Goal: Task Accomplishment & Management: Manage account settings

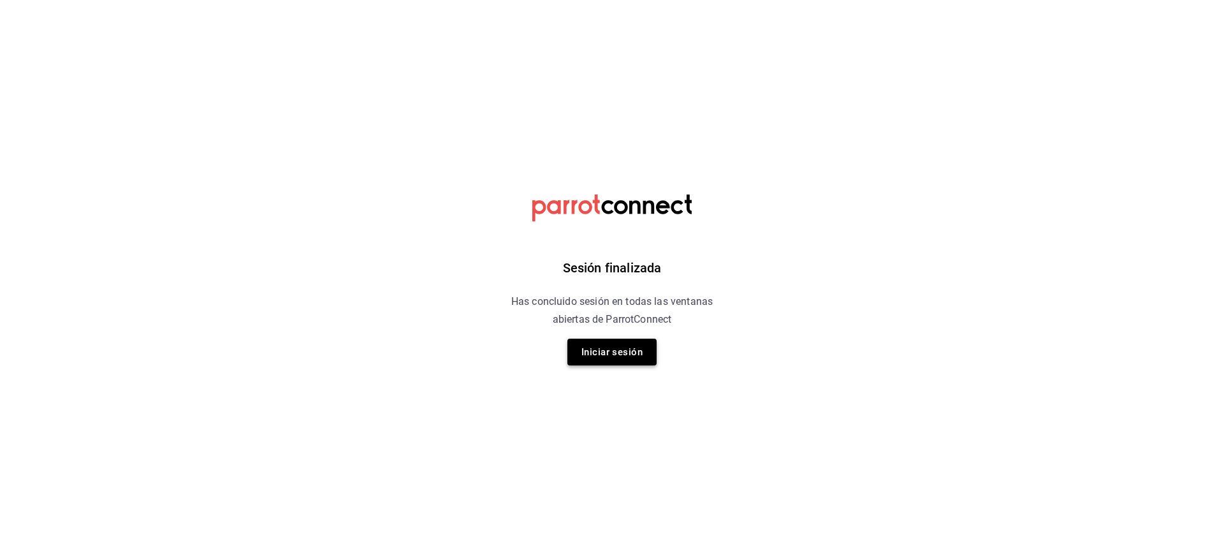
click at [647, 352] on button "Iniciar sesión" at bounding box center [612, 352] width 89 height 27
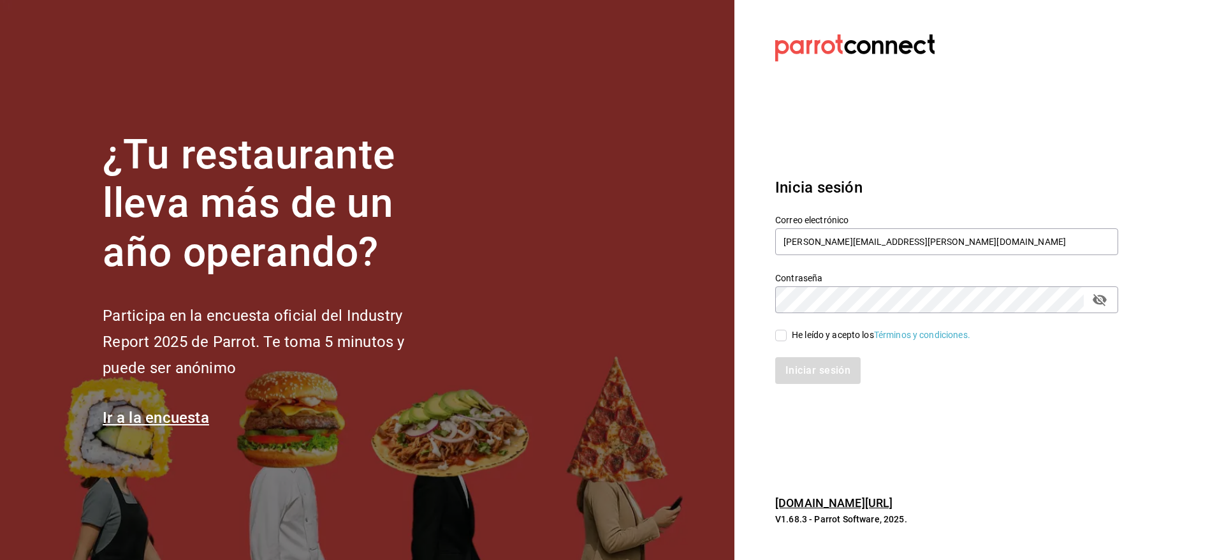
click at [775, 330] on div "He leído y acepto los Términos y condiciones." at bounding box center [939, 327] width 358 height 29
click at [786, 341] on input "He leído y acepto los Términos y condiciones." at bounding box center [780, 335] width 11 height 11
checkbox input "true"
click at [804, 363] on button "Iniciar sesión" at bounding box center [818, 370] width 87 height 27
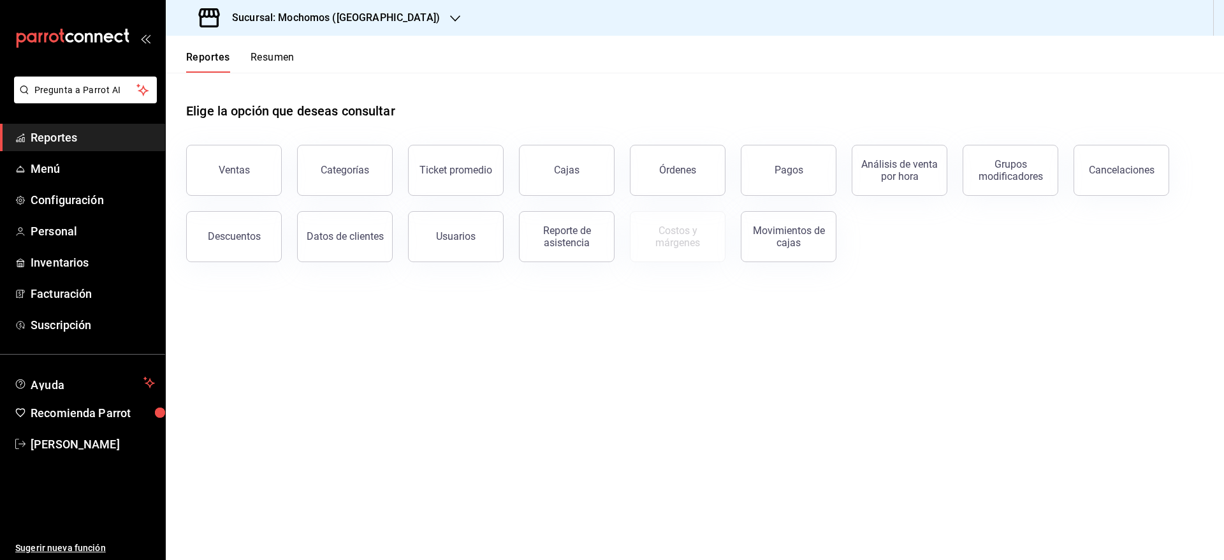
click at [372, 23] on h3 "Sucursal: Mochomos ([GEOGRAPHIC_DATA])" at bounding box center [331, 17] width 218 height 15
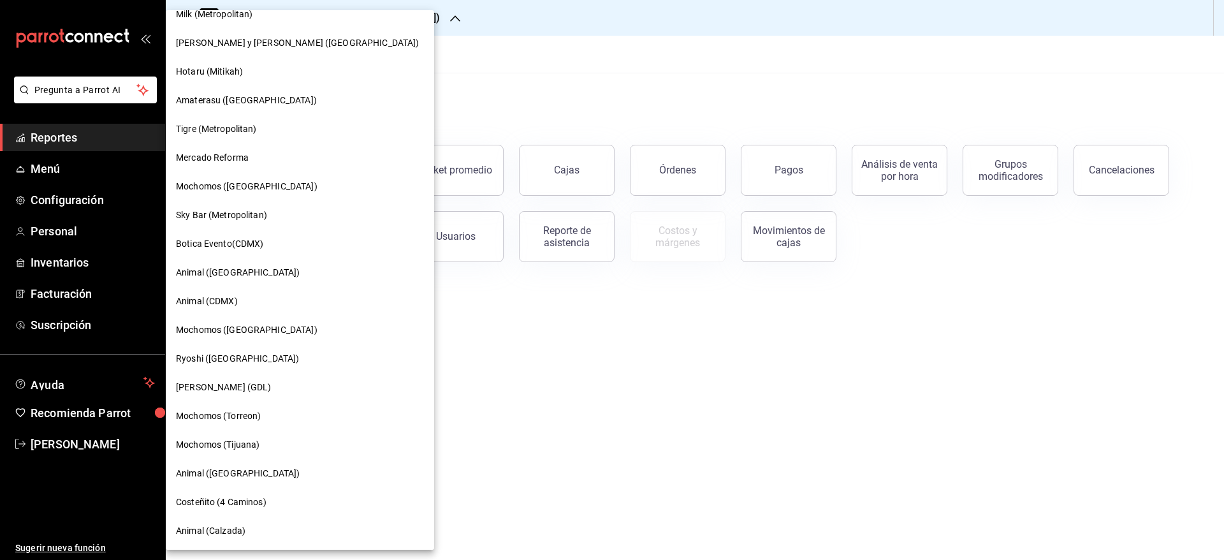
scroll to position [186, 0]
click at [249, 130] on span "Tigre (Metropolitan)" at bounding box center [216, 130] width 81 height 13
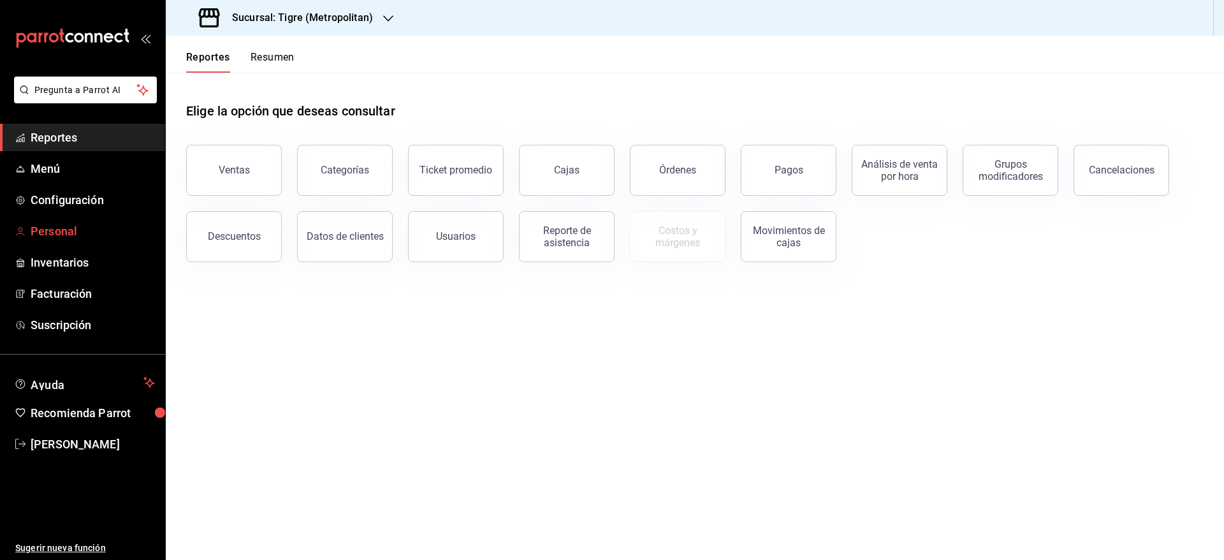
click at [54, 231] on span "Personal" at bounding box center [93, 231] width 124 height 17
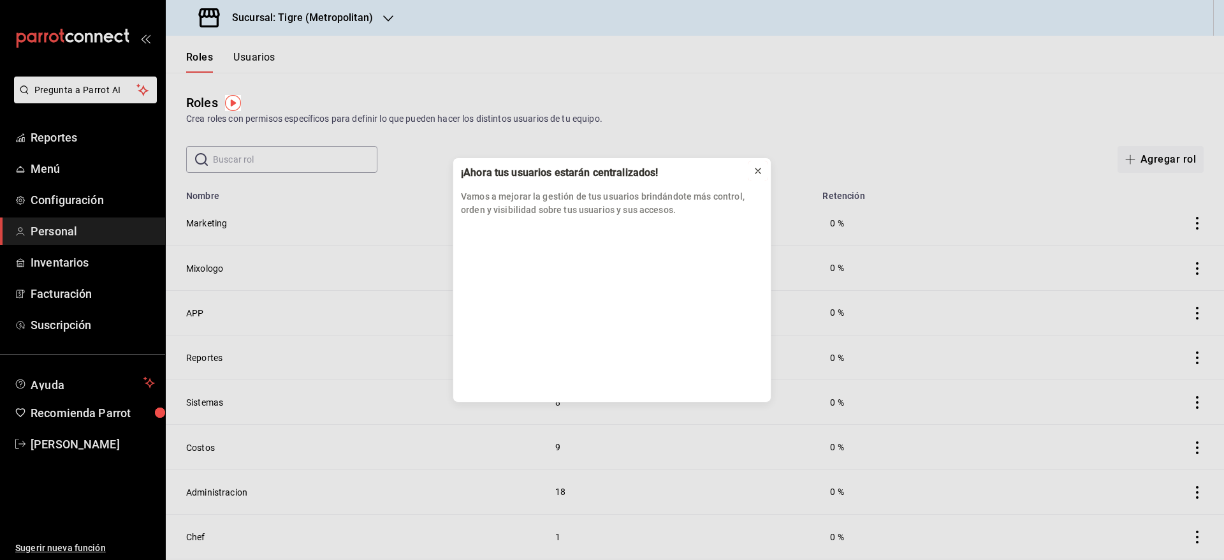
click at [762, 166] on icon at bounding box center [758, 171] width 10 height 10
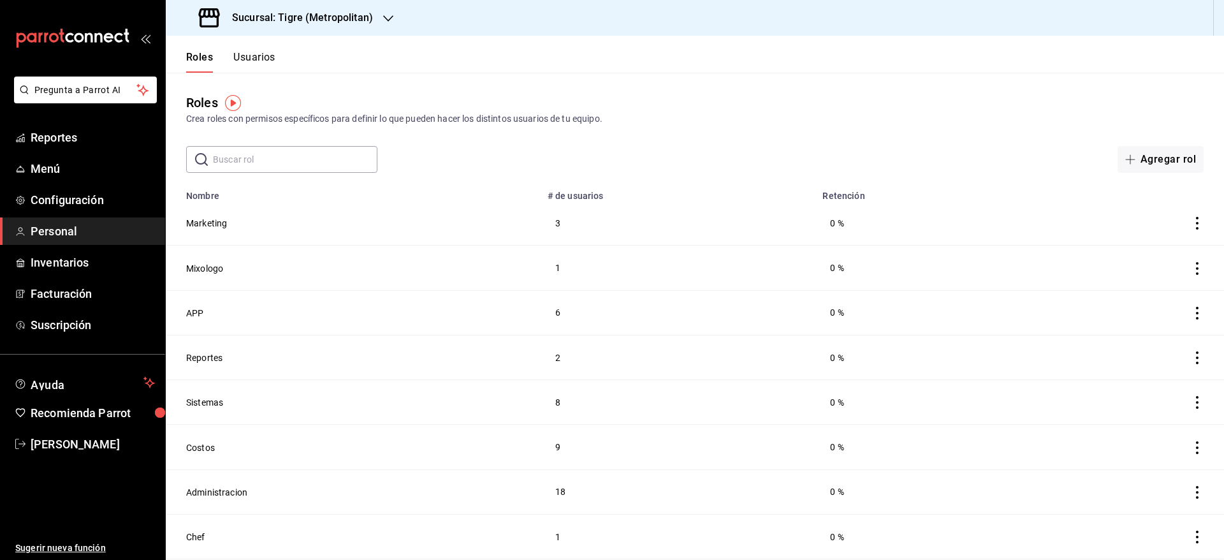
click at [247, 57] on button "Usuarios" at bounding box center [254, 62] width 42 height 22
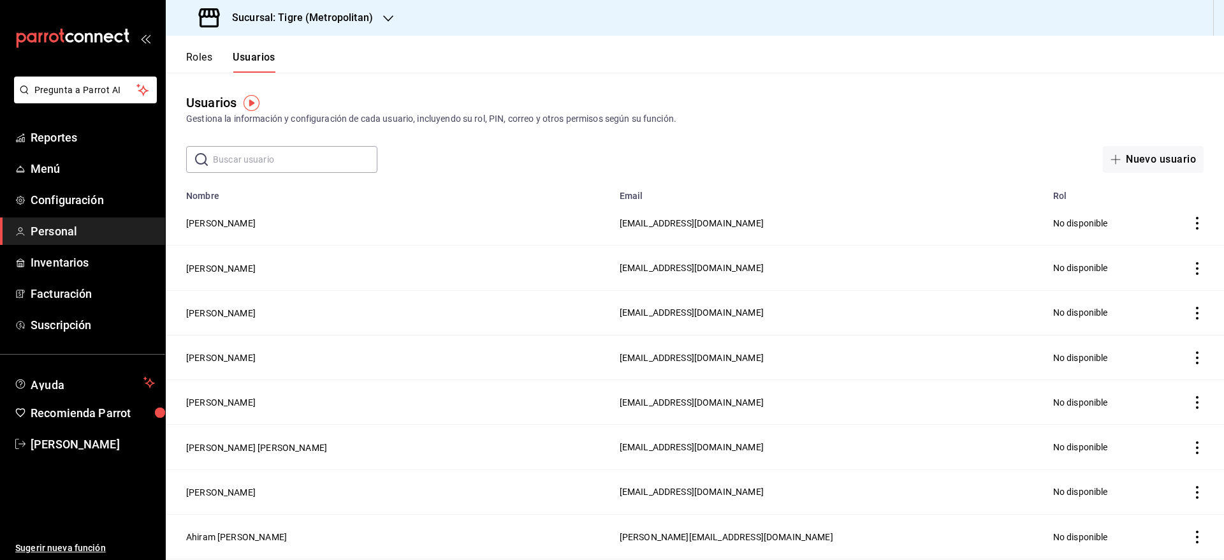
click at [272, 164] on input "text" at bounding box center [295, 160] width 165 height 26
type input "[PERSON_NAME]"
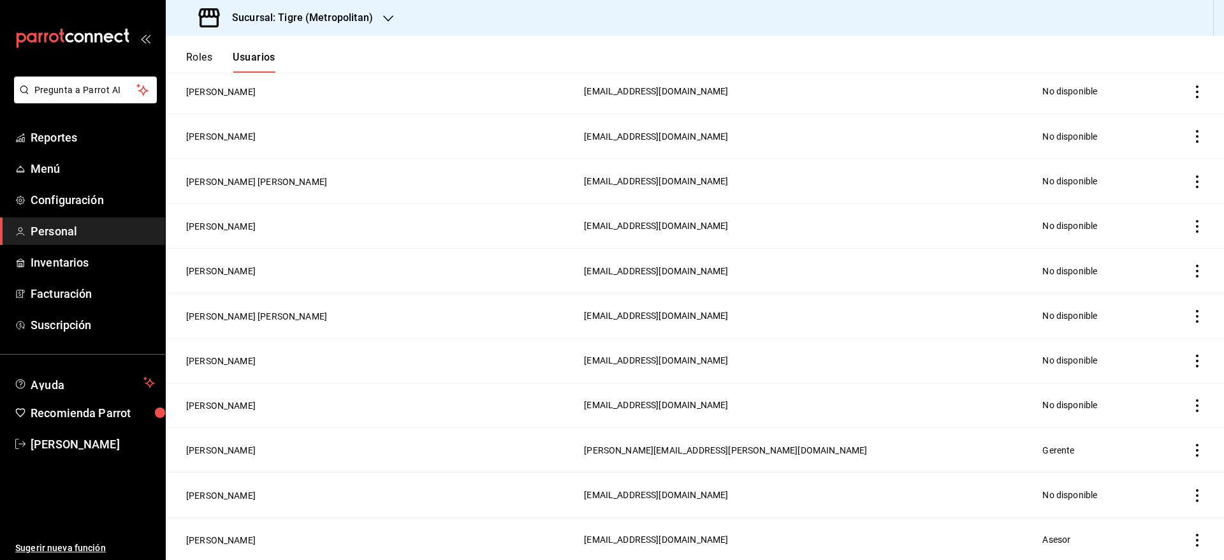
scroll to position [878, 0]
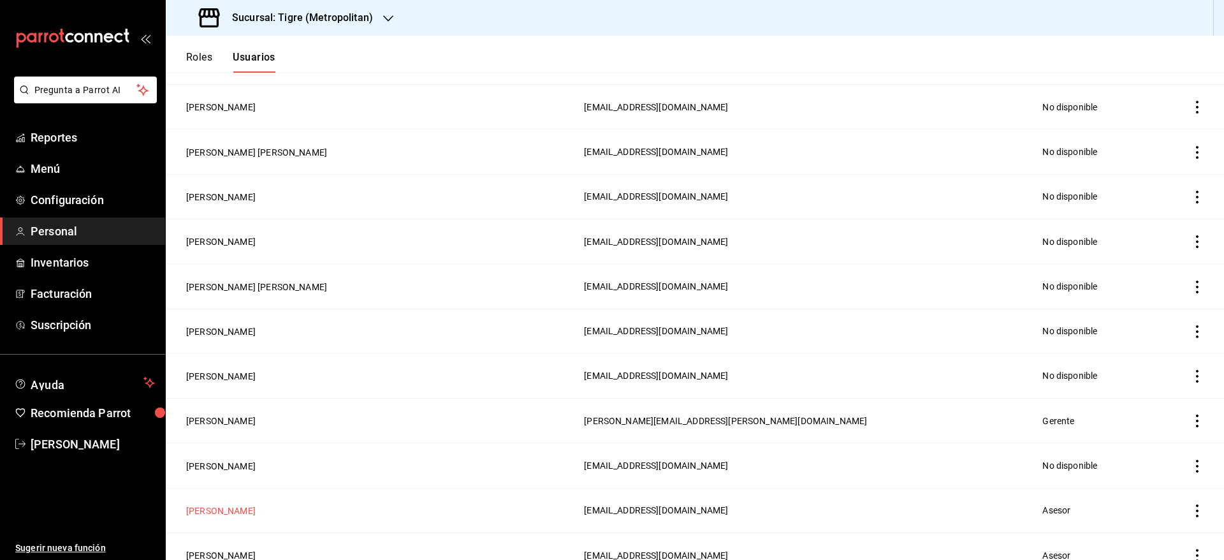
click at [242, 504] on button "[PERSON_NAME]" at bounding box center [221, 510] width 70 height 13
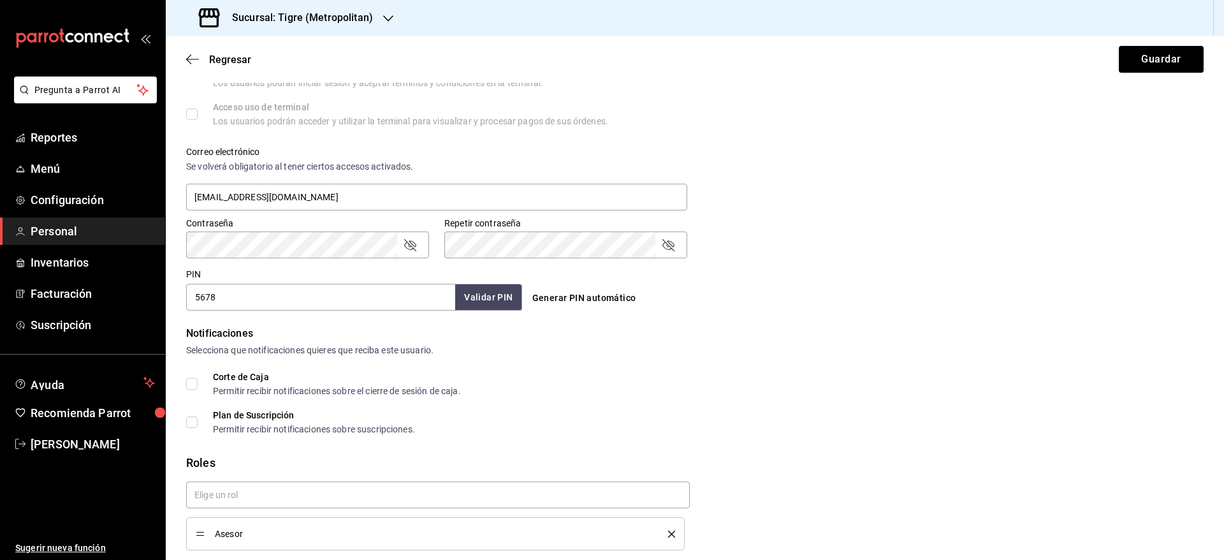
scroll to position [463, 0]
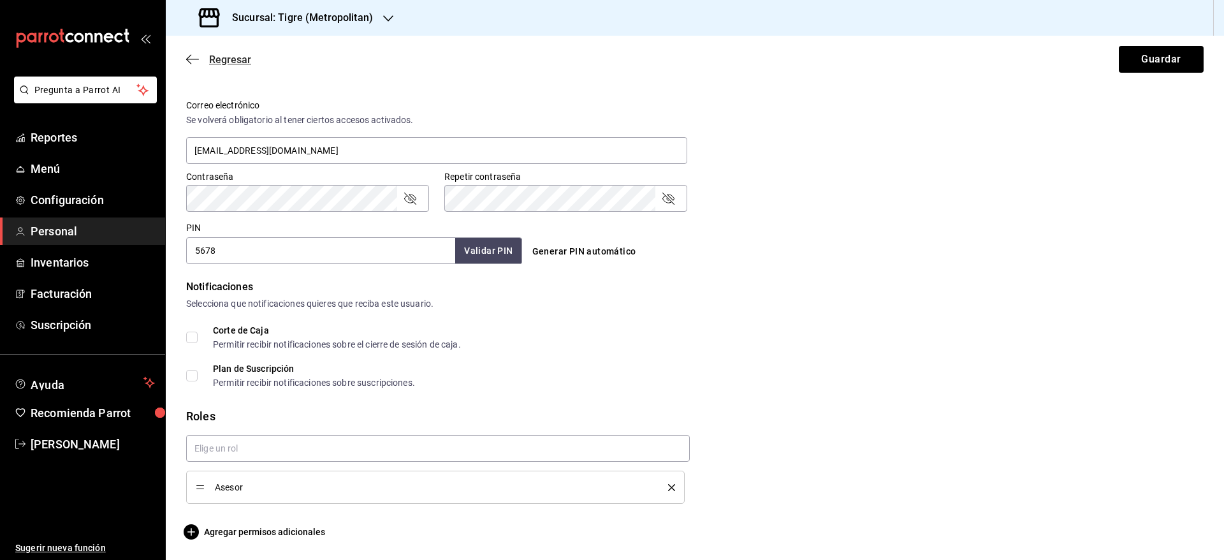
click at [207, 62] on span "Regresar" at bounding box center [218, 60] width 65 height 12
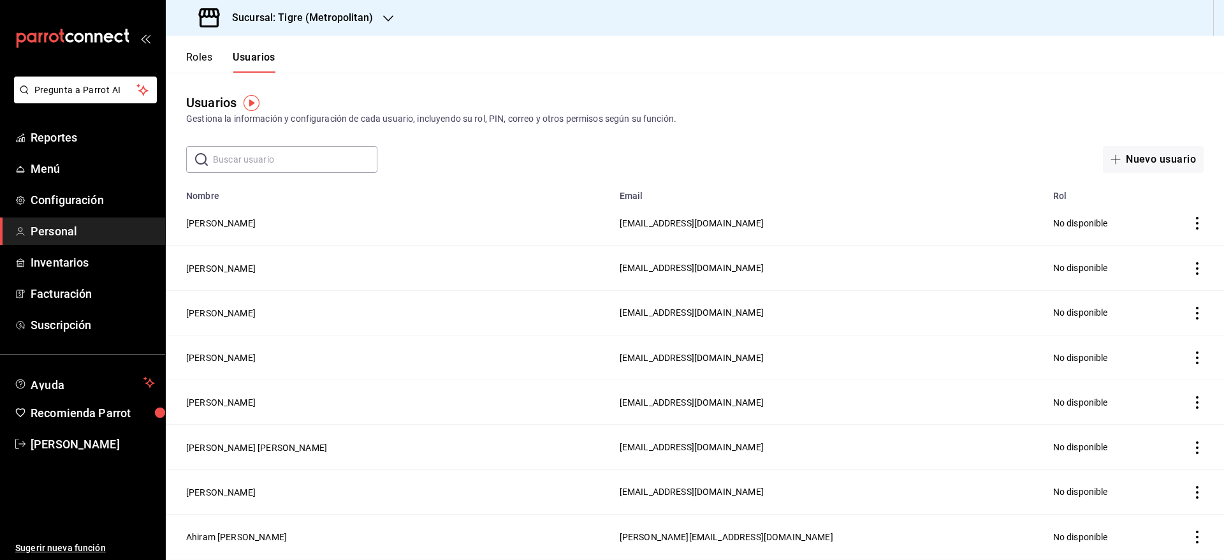
click at [284, 154] on input "text" at bounding box center [295, 160] width 165 height 26
type input "[PERSON_NAME]"
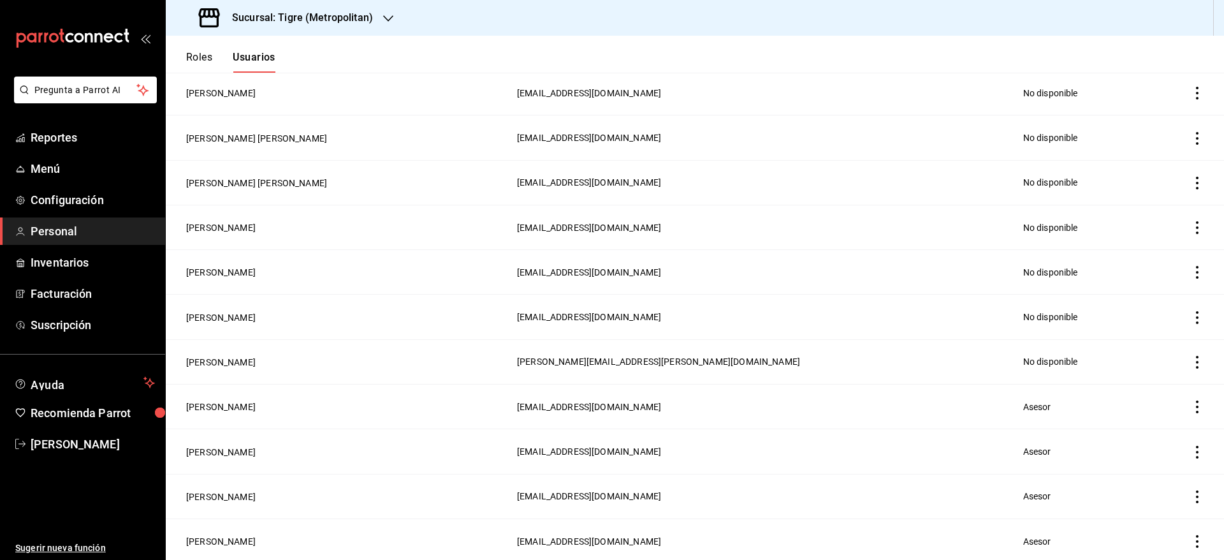
scroll to position [1806, 0]
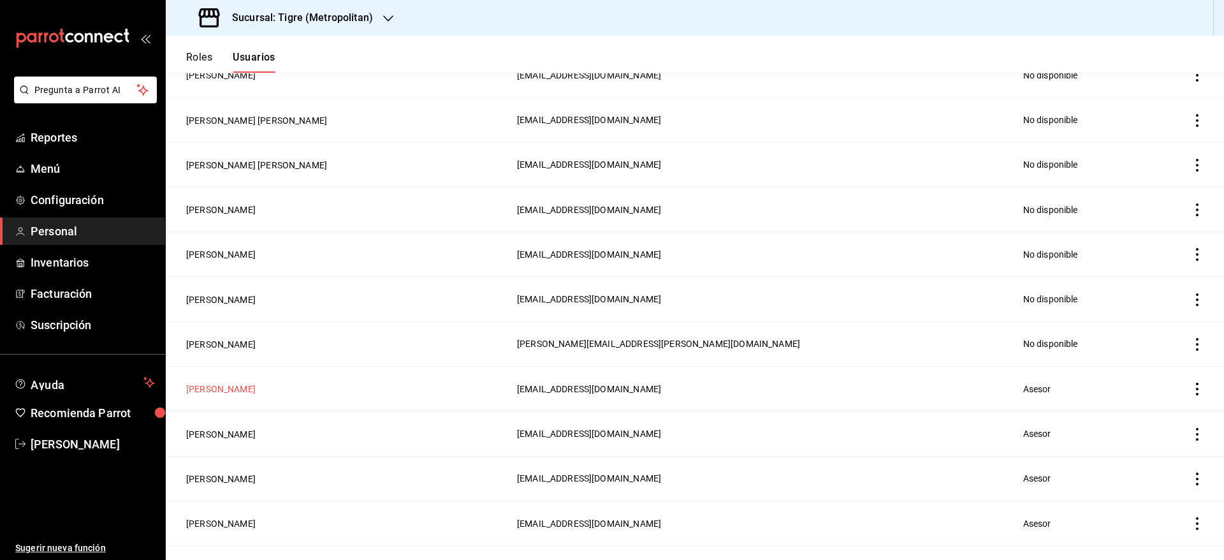
click at [219, 383] on button "[PERSON_NAME]" at bounding box center [221, 389] width 70 height 13
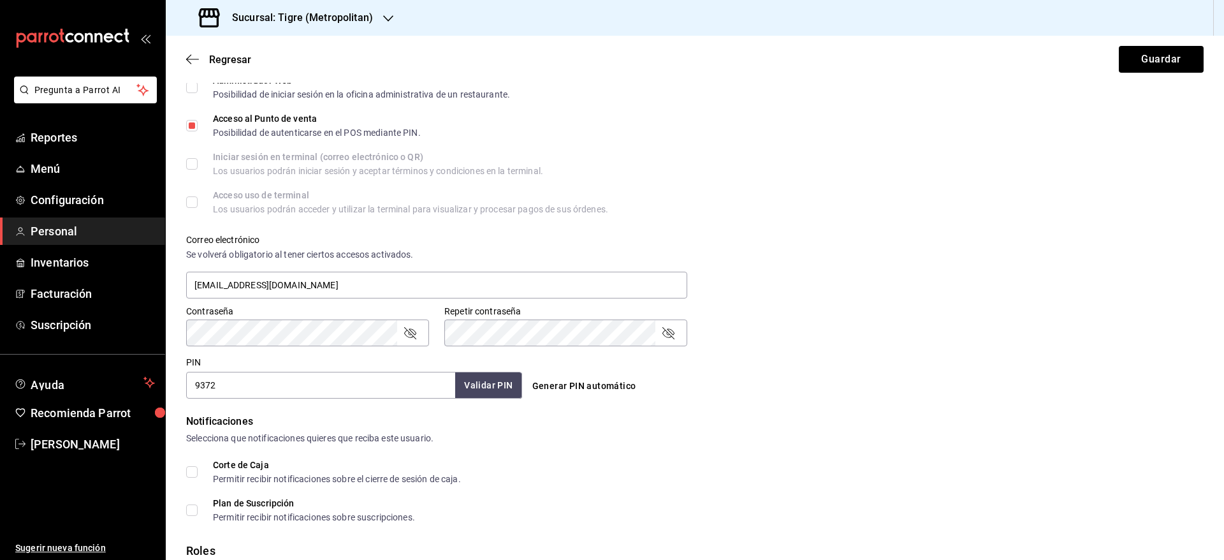
scroll to position [342, 0]
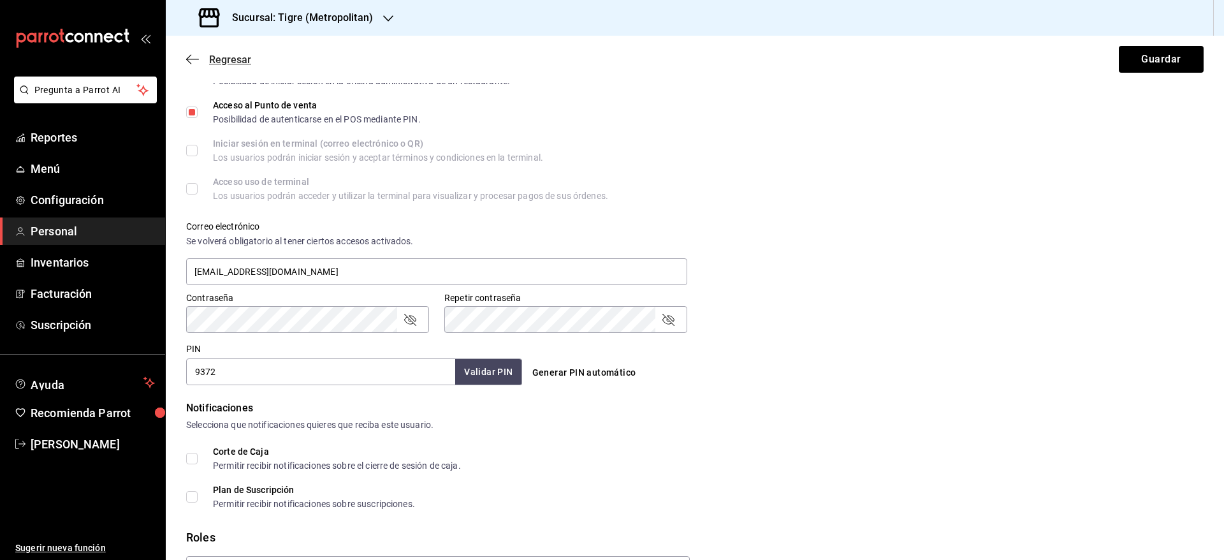
click at [229, 59] on span "Regresar" at bounding box center [230, 60] width 42 height 12
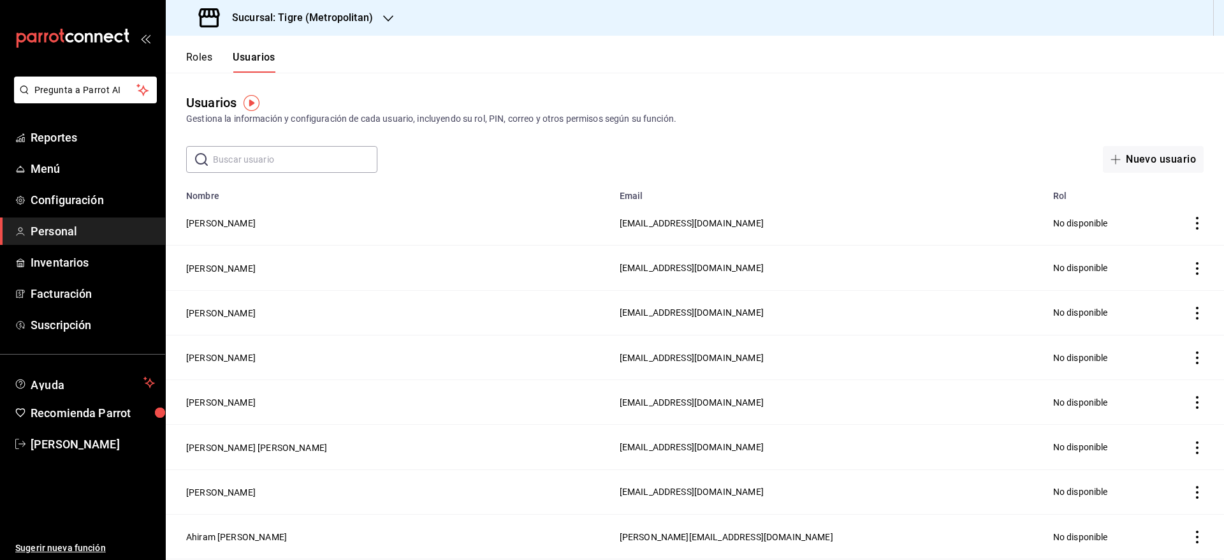
click at [289, 152] on input "text" at bounding box center [295, 160] width 165 height 26
type input "[PERSON_NAME]"
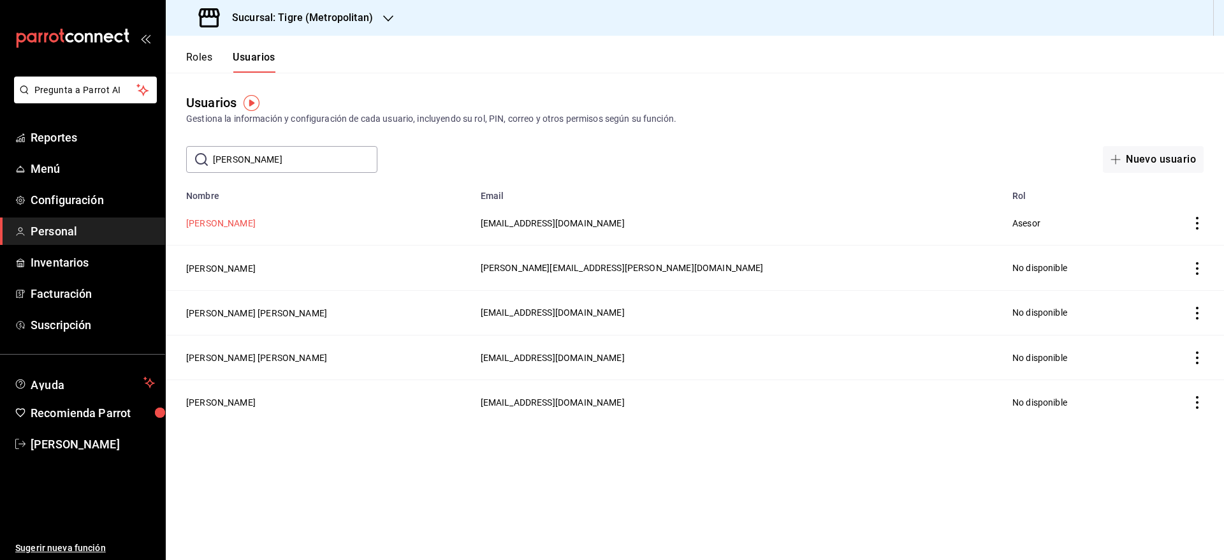
click at [238, 224] on button "[PERSON_NAME]" at bounding box center [221, 223] width 70 height 13
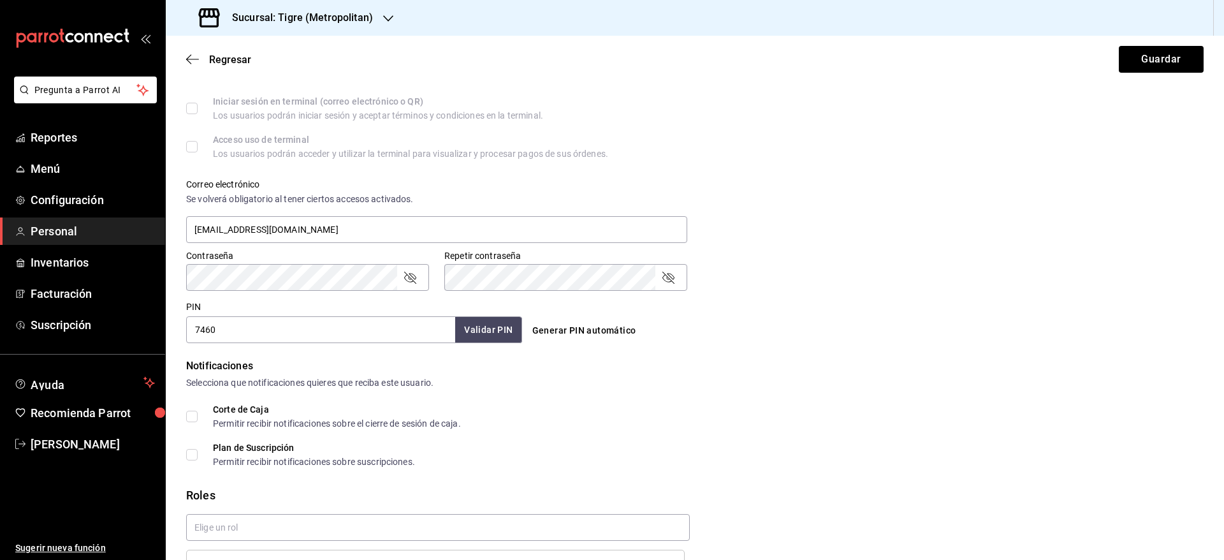
scroll to position [463, 0]
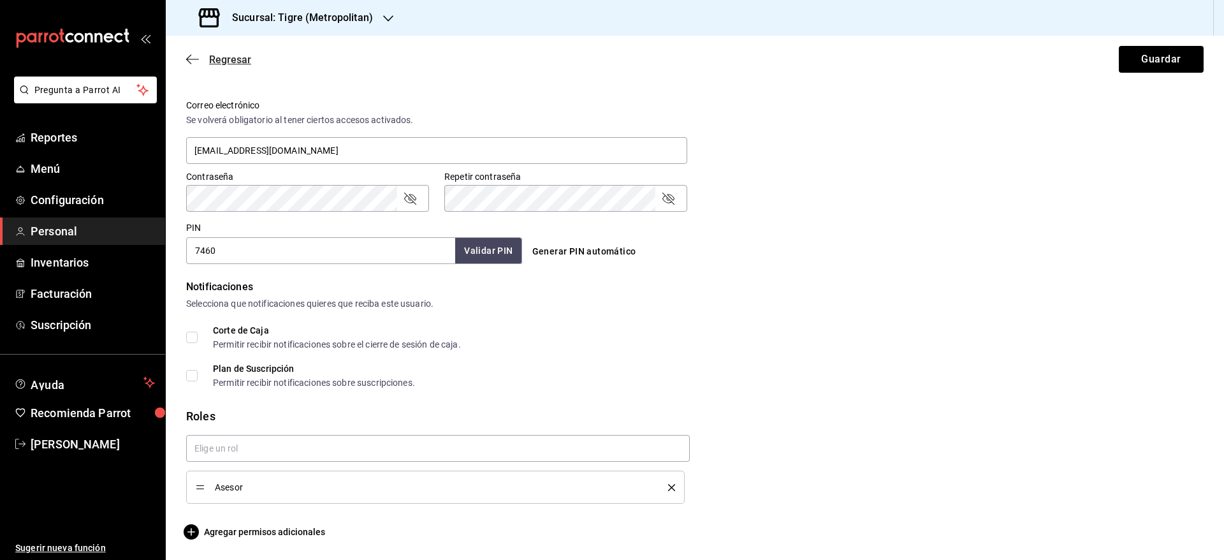
click at [217, 60] on span "Regresar" at bounding box center [230, 60] width 42 height 12
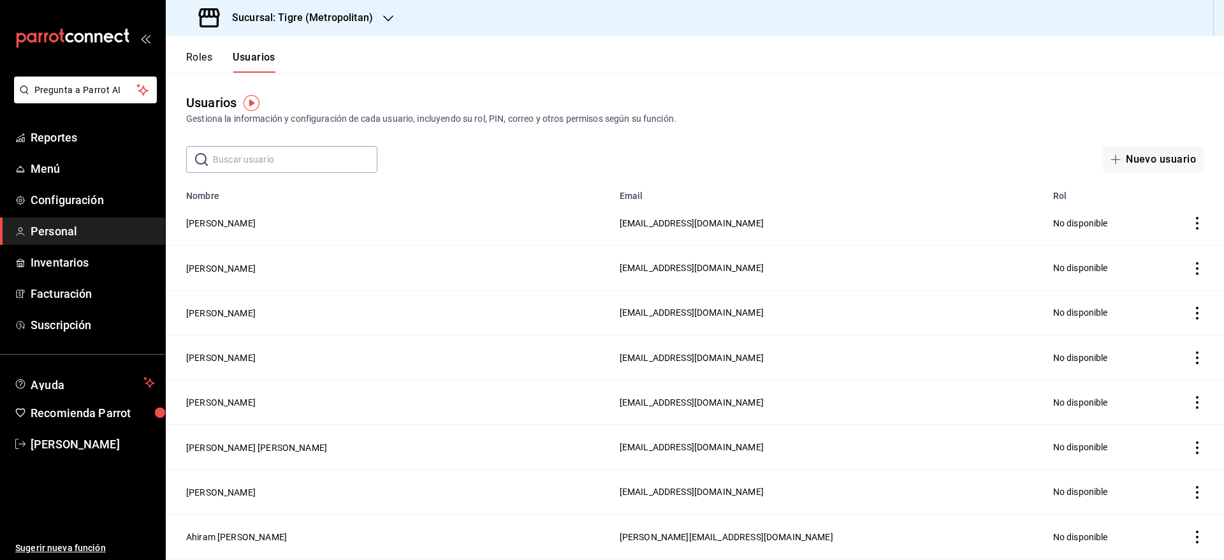
click at [301, 147] on input "text" at bounding box center [295, 160] width 165 height 26
type input "[PERSON_NAME]"
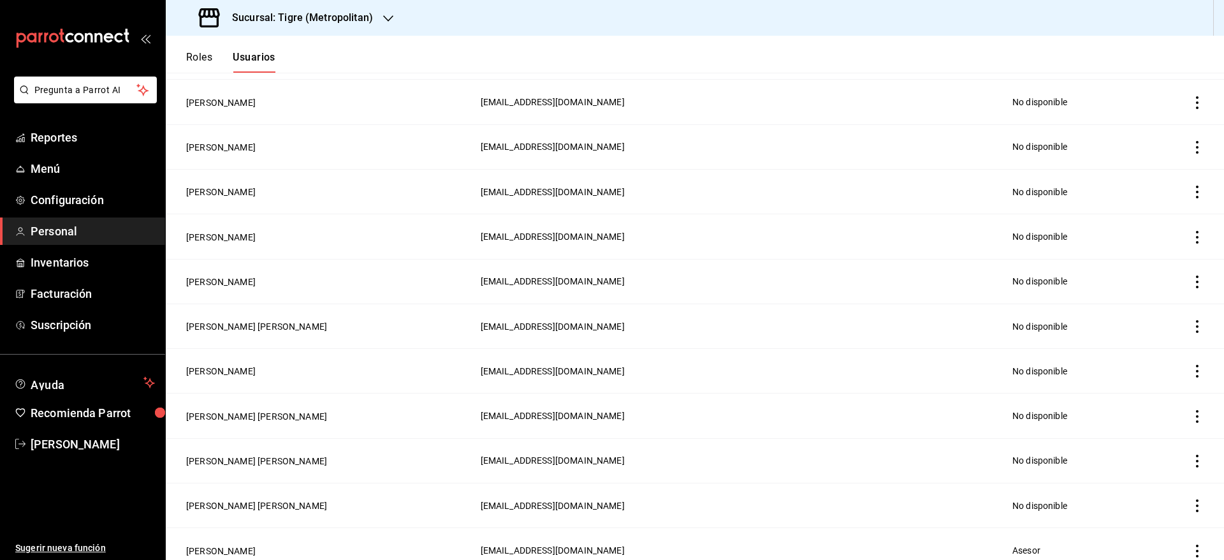
scroll to position [481, 0]
click at [214, 543] on button "[PERSON_NAME]" at bounding box center [221, 549] width 70 height 13
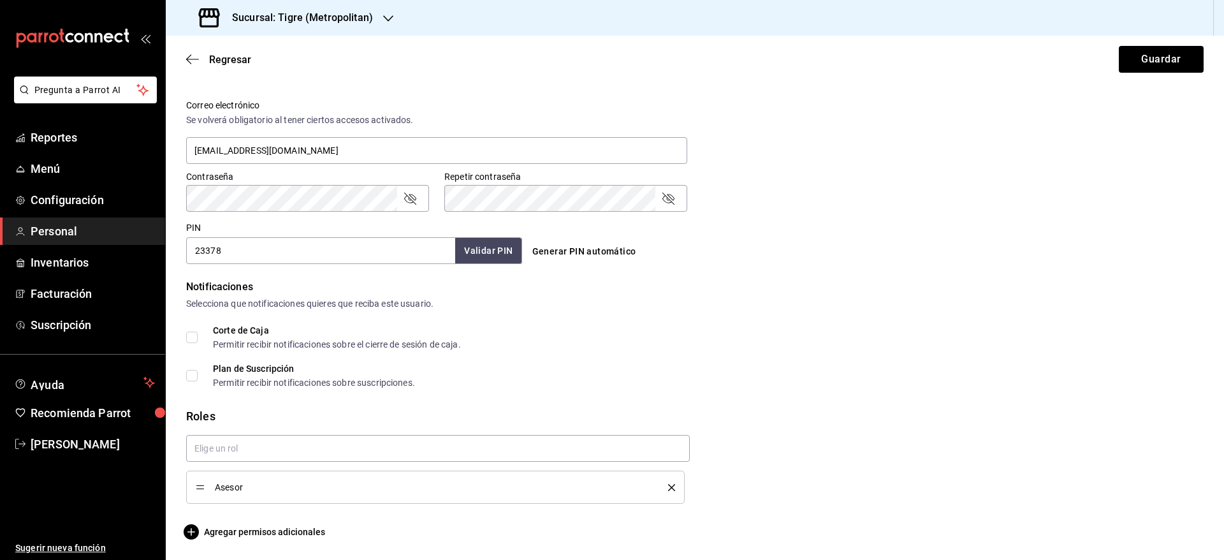
scroll to position [444, 0]
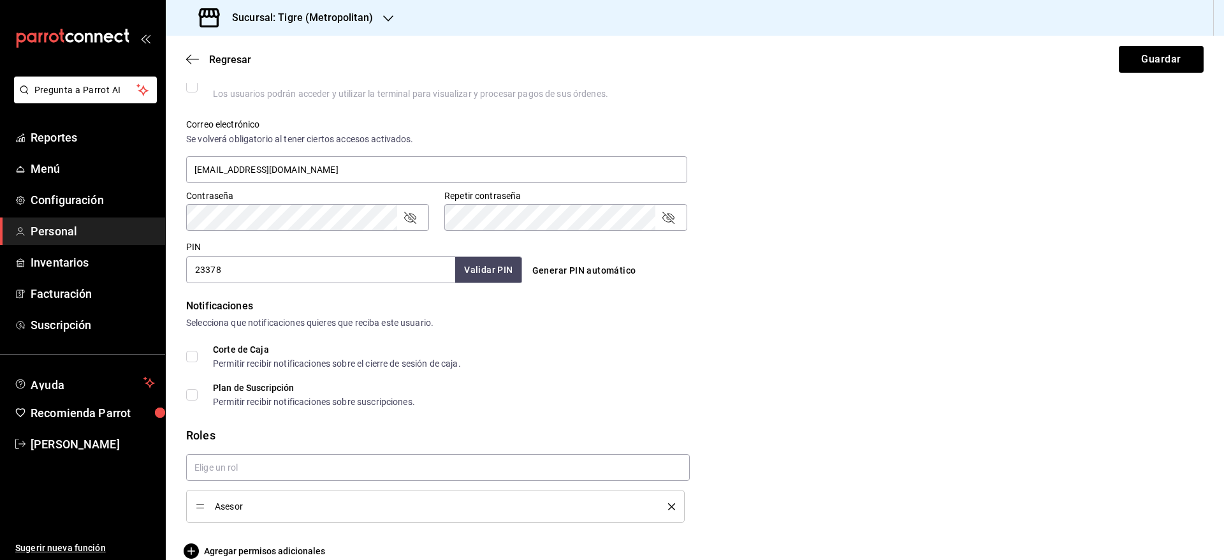
click at [393, 277] on input "23378" at bounding box center [320, 269] width 269 height 27
type input "2325"
click at [1146, 59] on button "Guardar" at bounding box center [1161, 59] width 85 height 27
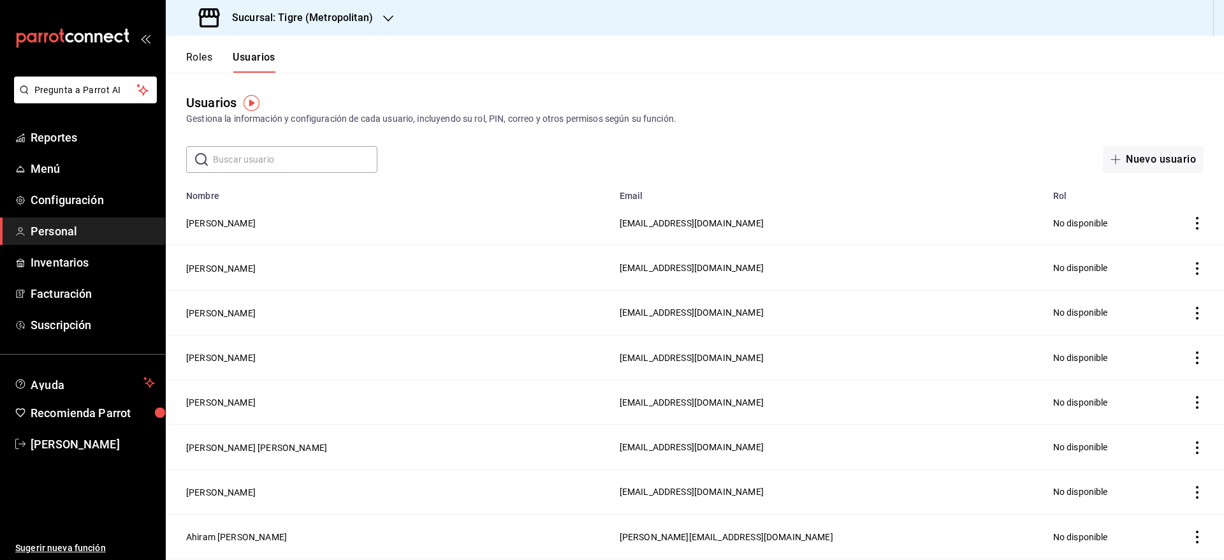
click at [304, 159] on input "text" at bounding box center [295, 160] width 165 height 26
type input "[DEMOGRAPHIC_DATA]"
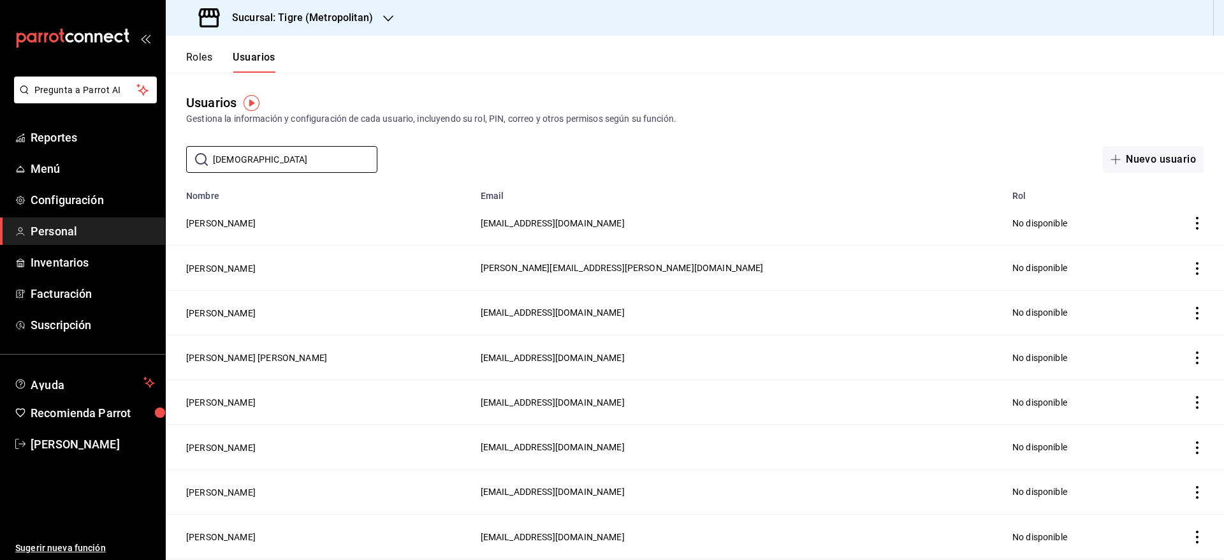
scroll to position [83, 0]
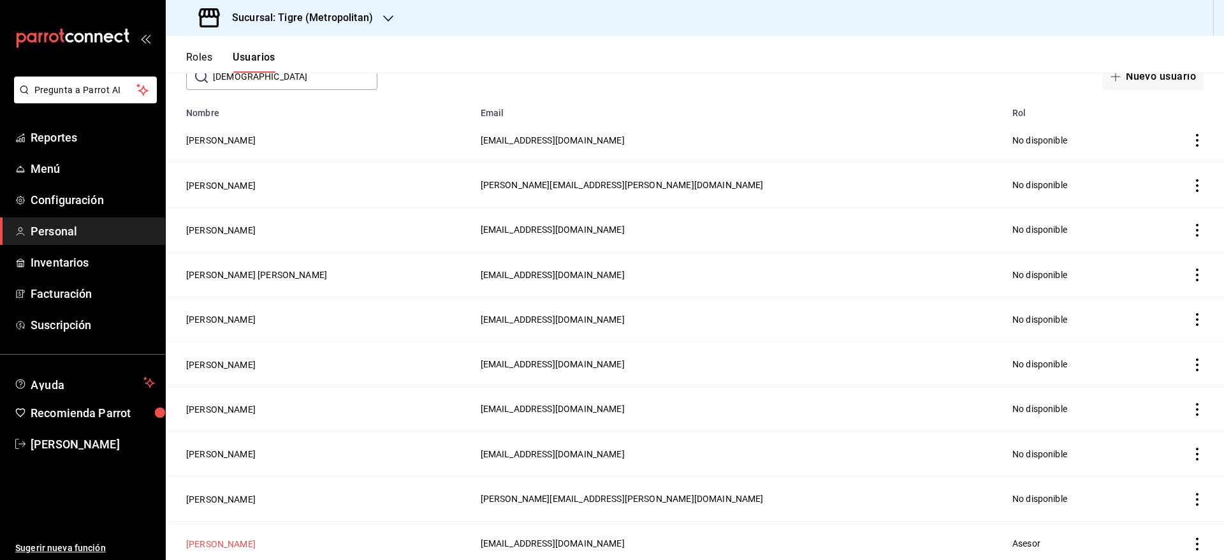
click at [210, 538] on button "[PERSON_NAME]" at bounding box center [221, 544] width 70 height 13
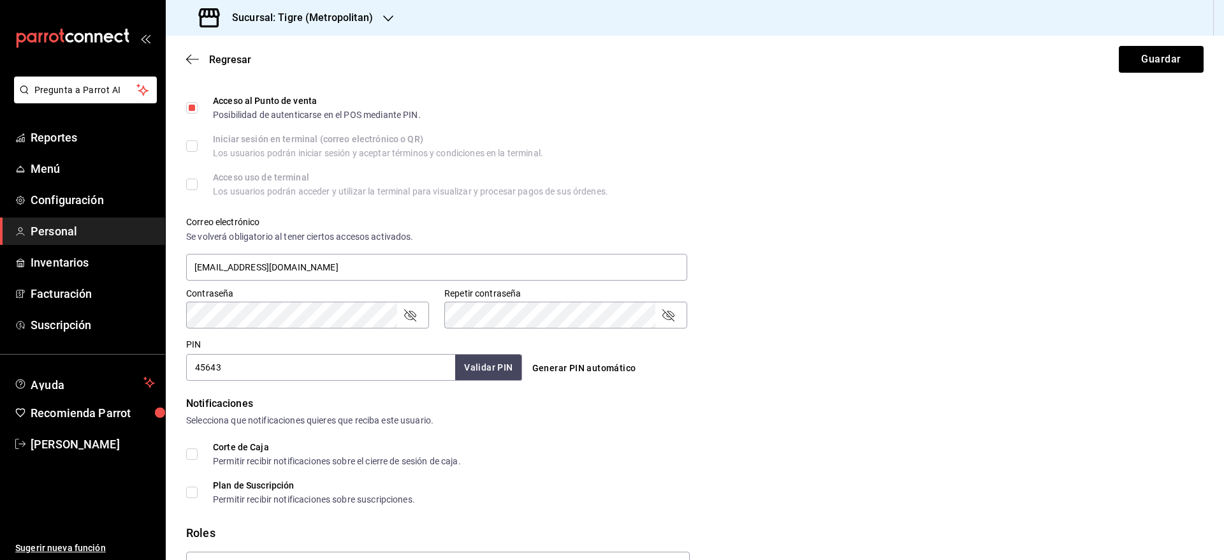
scroll to position [348, 0]
click at [423, 373] on input "45643" at bounding box center [320, 366] width 269 height 27
type input "4"
type input "2802"
click at [1125, 52] on button "Guardar" at bounding box center [1161, 59] width 85 height 27
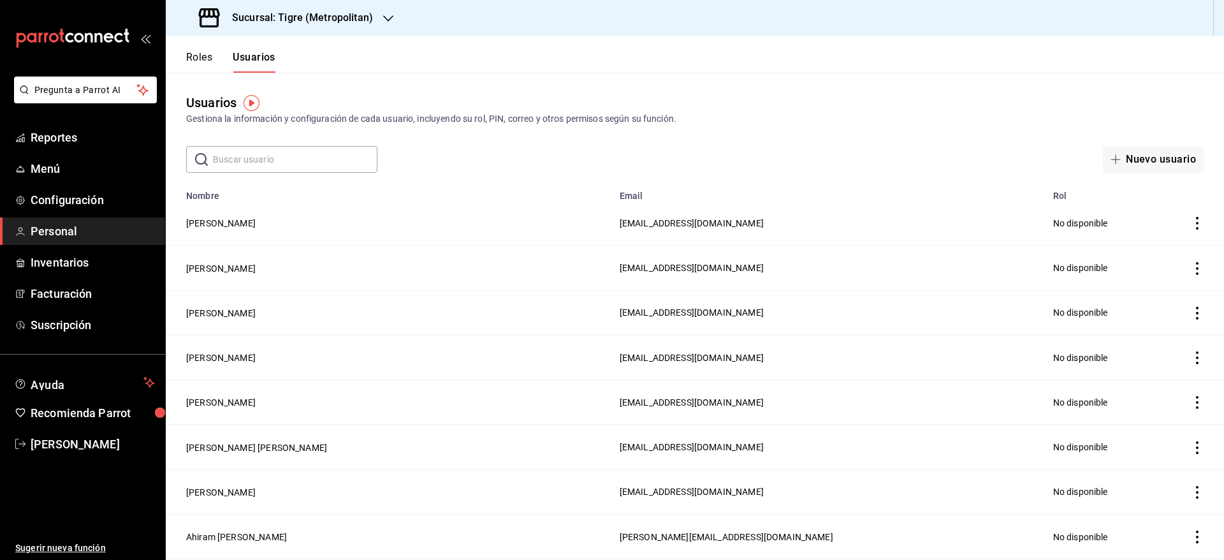
click at [314, 161] on input "text" at bounding box center [295, 160] width 165 height 26
type input "m"
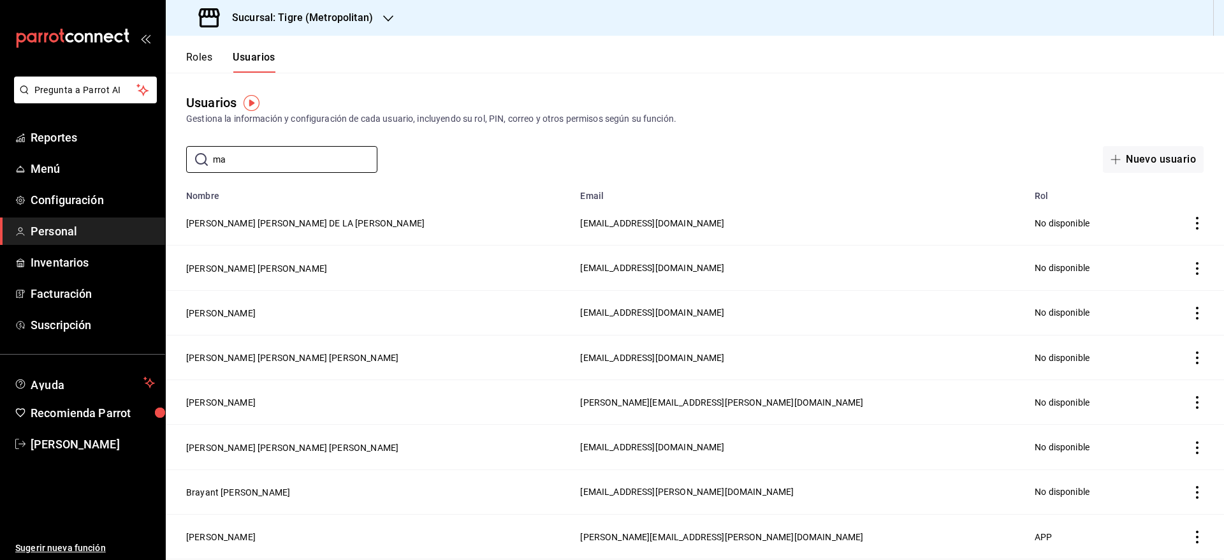
type input "m"
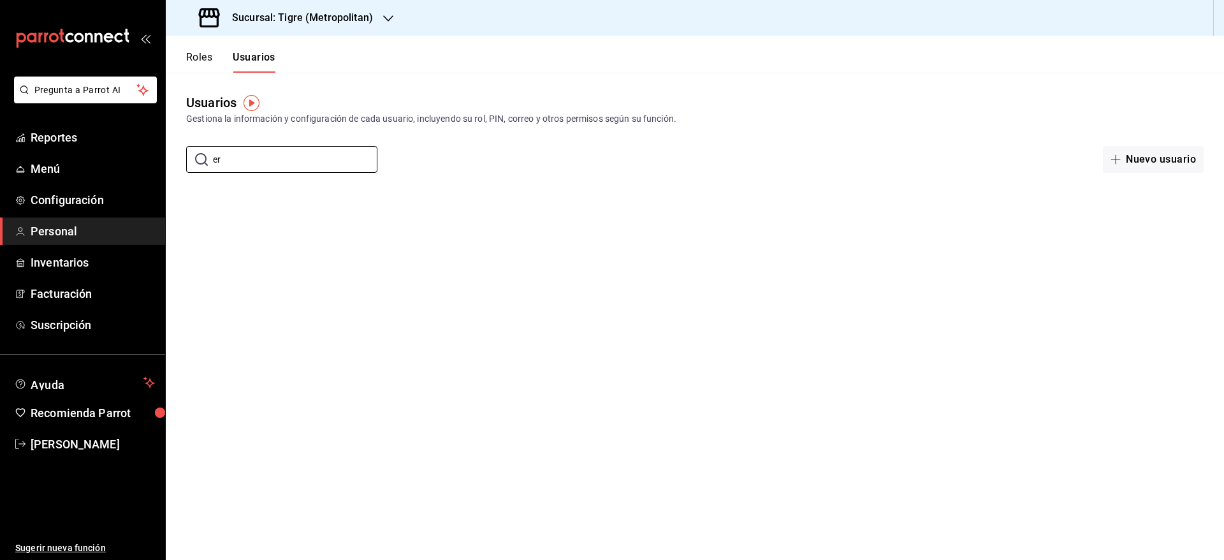
type input "e"
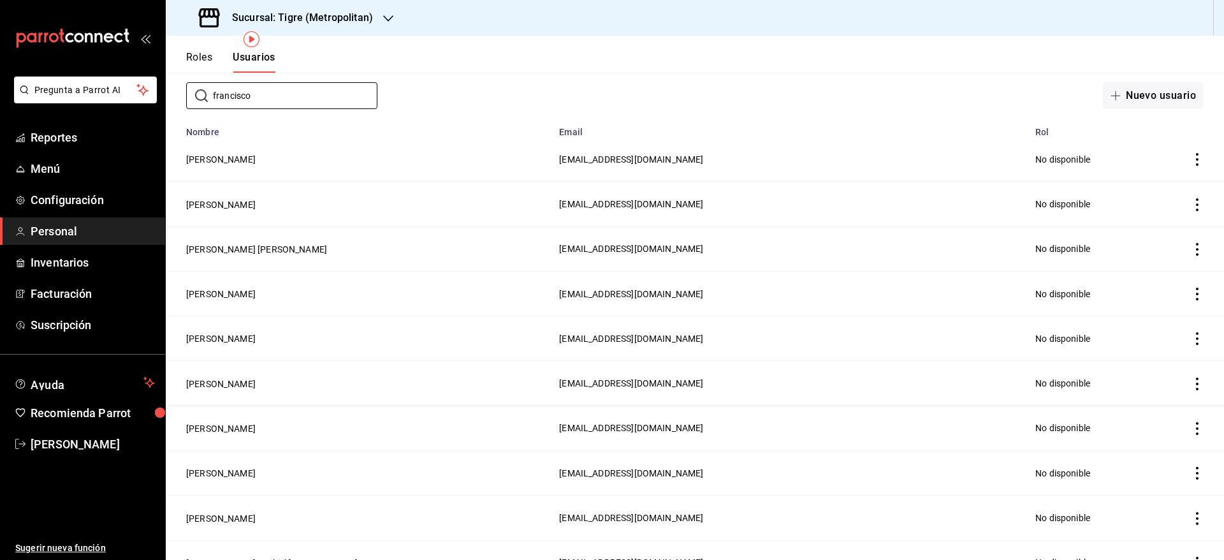
scroll to position [63, 0]
click at [295, 105] on input "francisco" at bounding box center [295, 97] width 165 height 26
type input "de la [PERSON_NAME]"
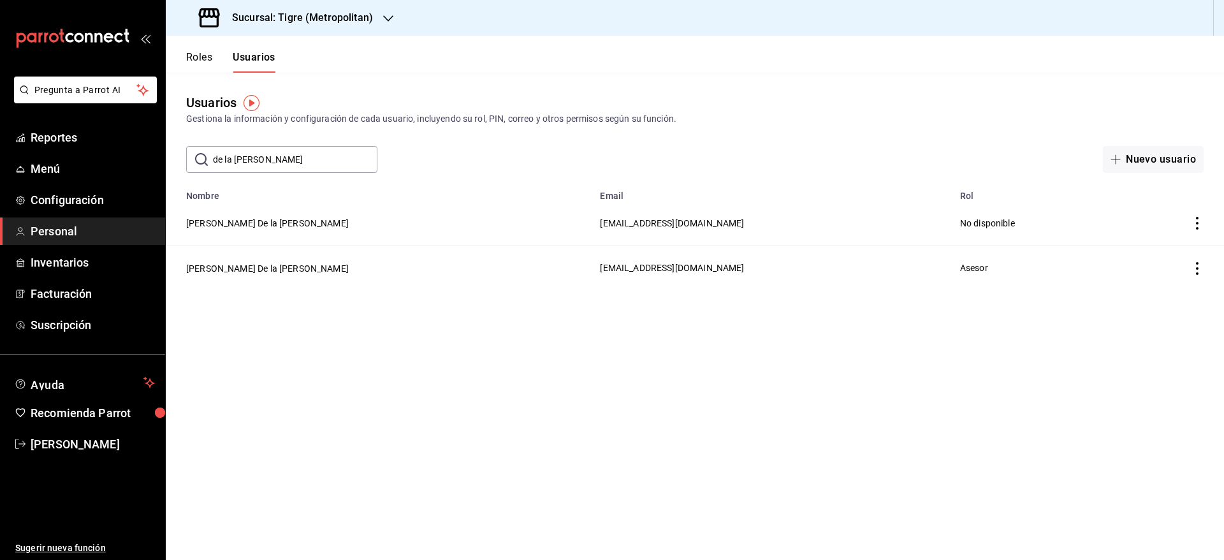
scroll to position [0, 0]
click at [235, 264] on button "[PERSON_NAME] De la [PERSON_NAME]" at bounding box center [267, 268] width 163 height 13
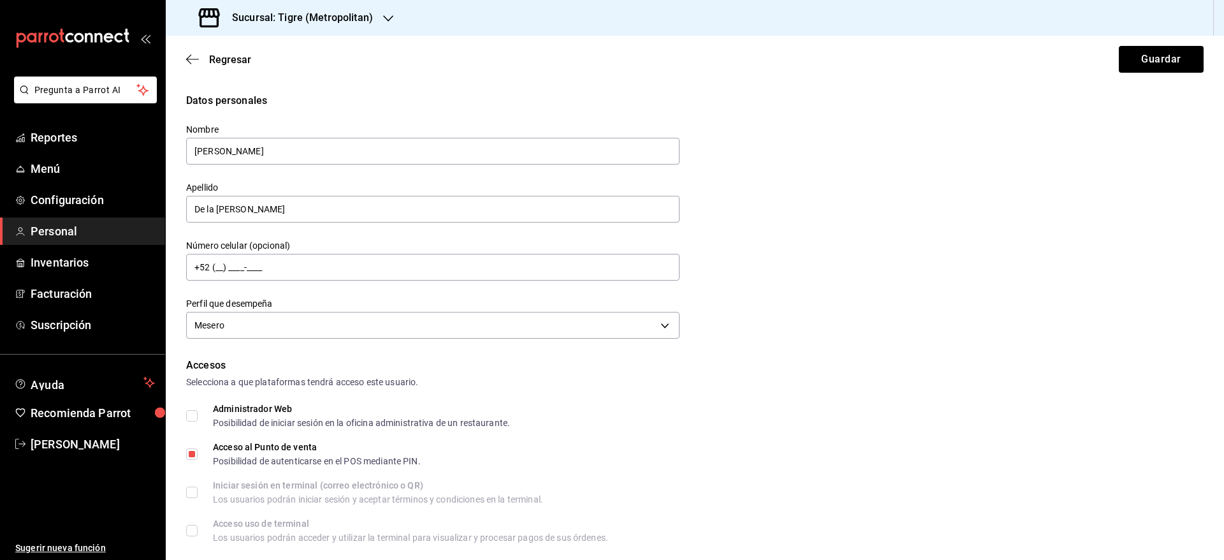
scroll to position [463, 0]
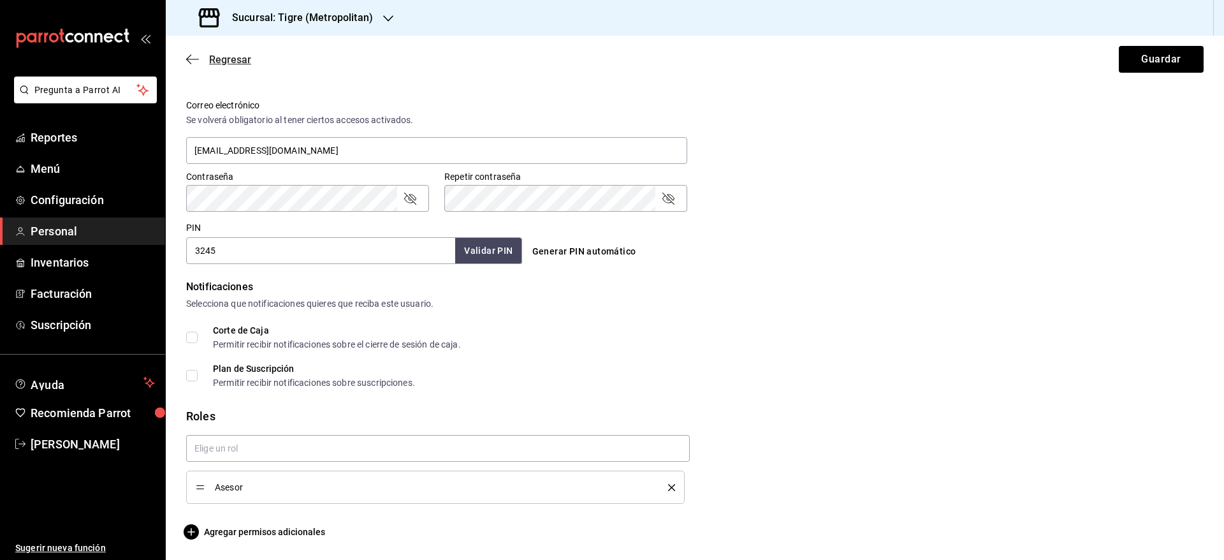
click at [231, 61] on span "Regresar" at bounding box center [230, 60] width 42 height 12
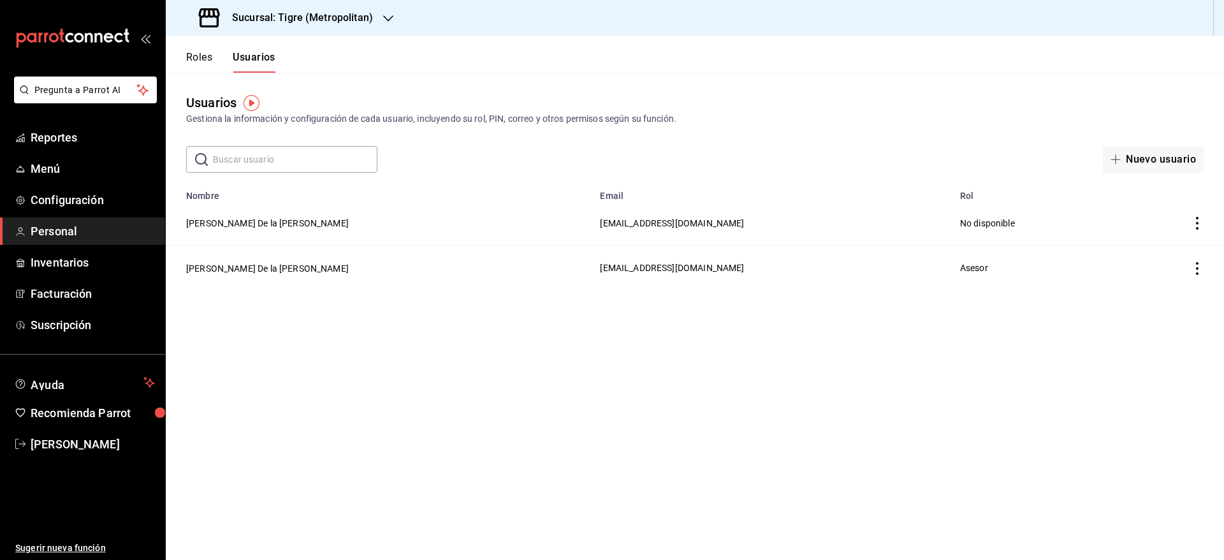
click at [274, 161] on input "text" at bounding box center [295, 160] width 165 height 26
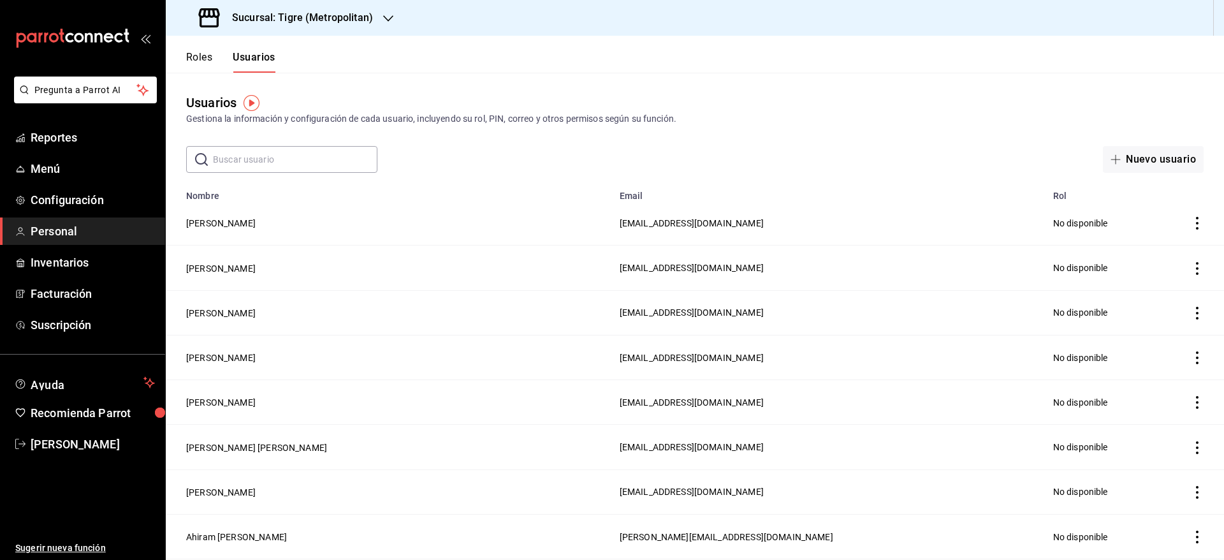
click at [274, 161] on input "text" at bounding box center [295, 160] width 165 height 26
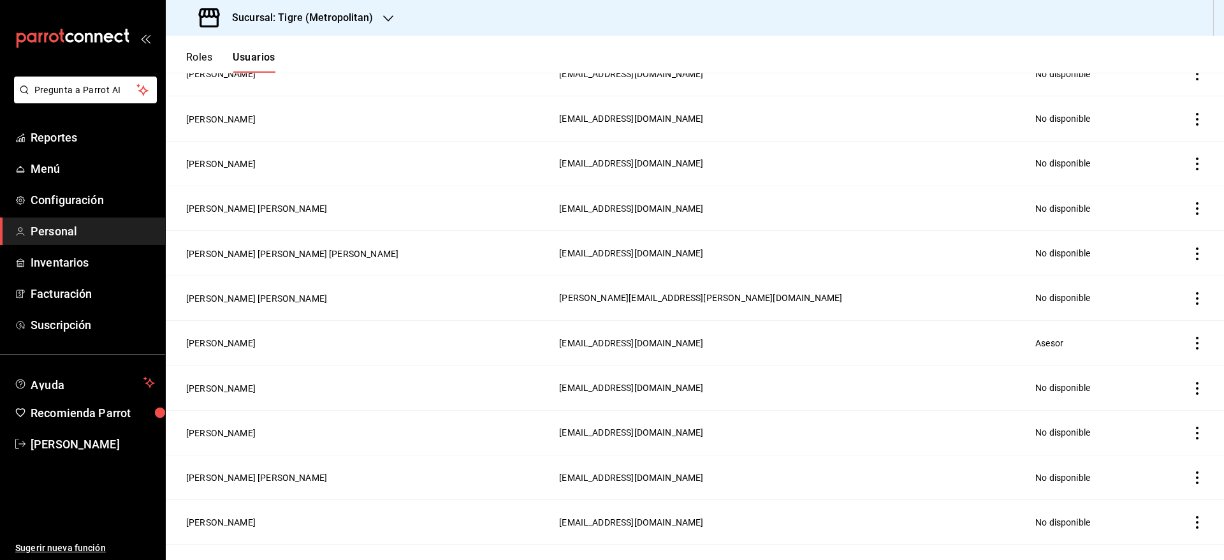
scroll to position [329, 0]
type input "francisco"
click at [244, 336] on button "[PERSON_NAME]" at bounding box center [221, 342] width 70 height 13
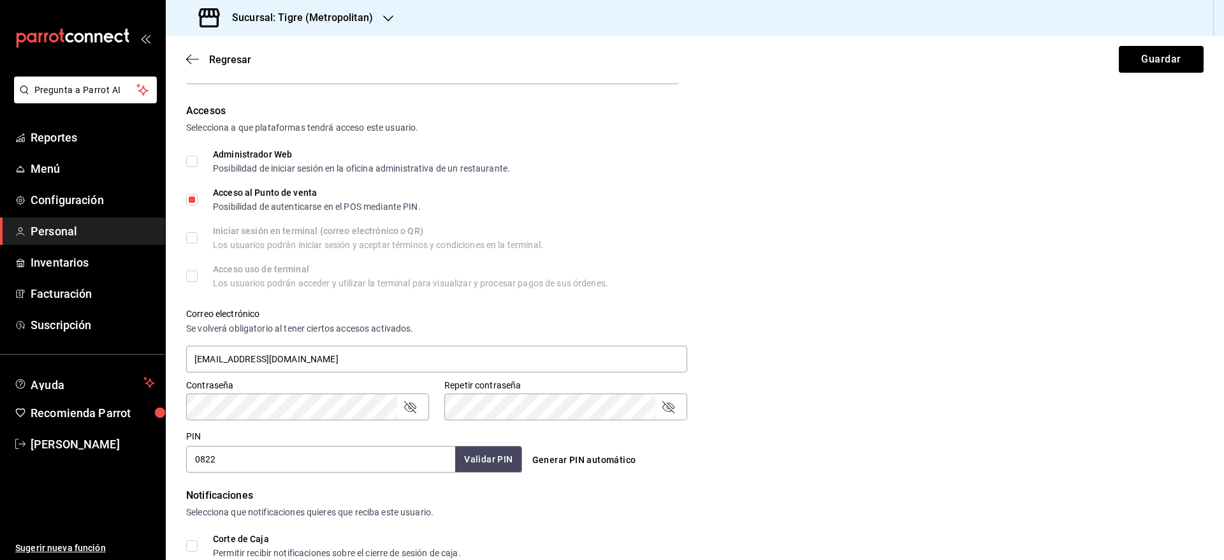
scroll to position [463, 0]
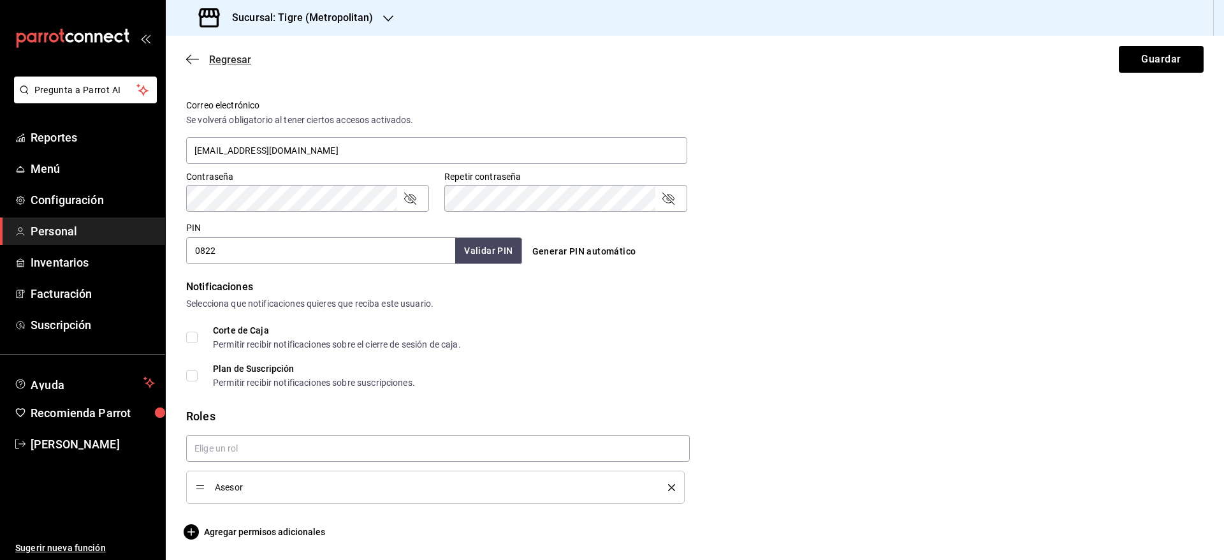
click at [239, 64] on span "Regresar" at bounding box center [230, 60] width 42 height 12
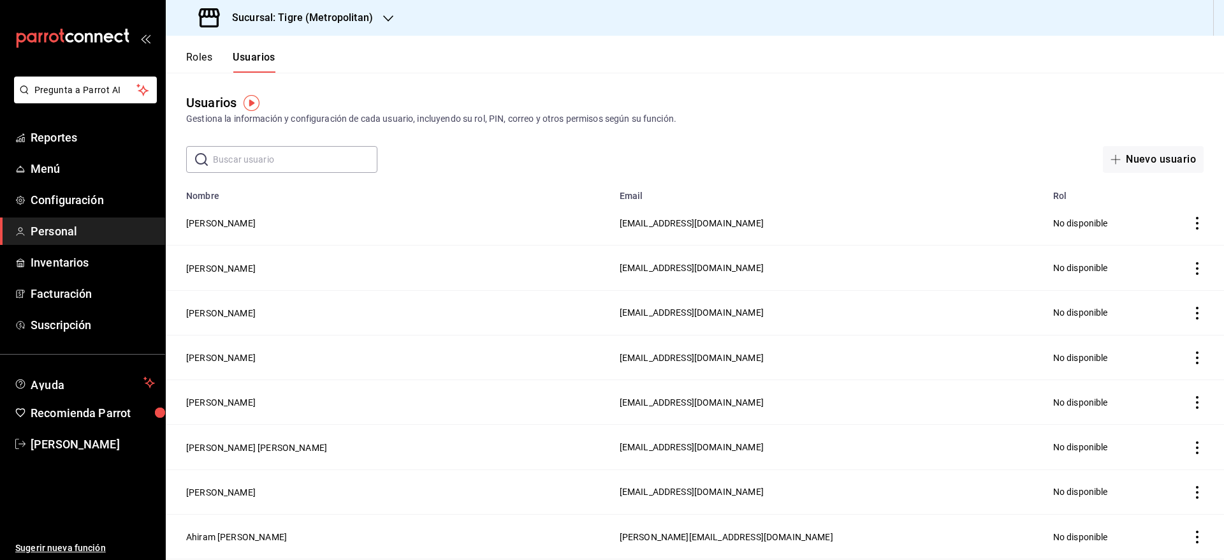
click at [330, 166] on input "text" at bounding box center [295, 160] width 165 height 26
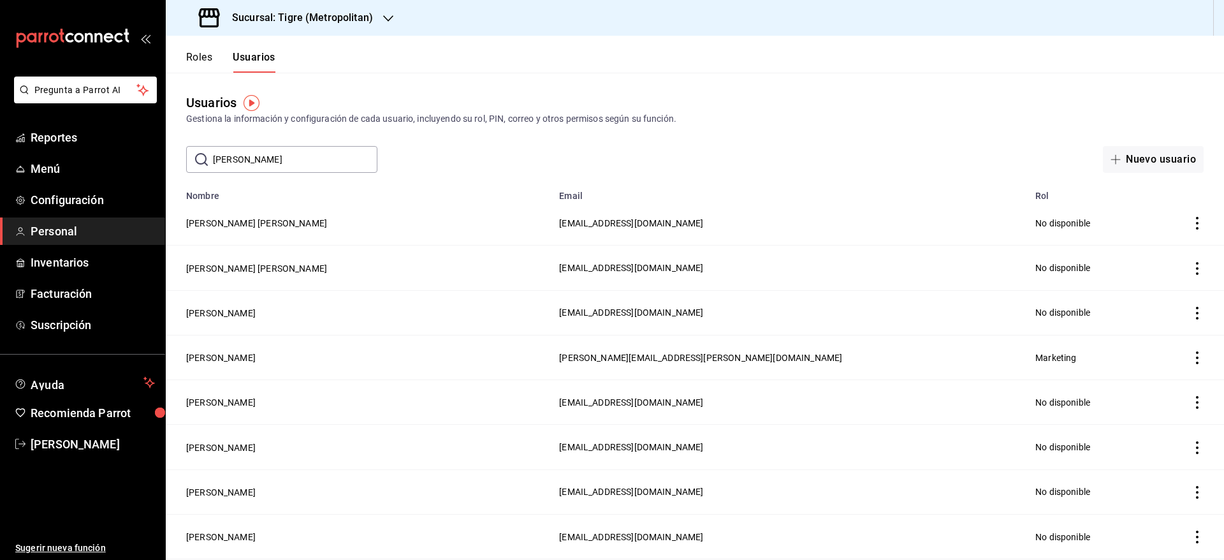
click at [275, 163] on input "[PERSON_NAME]" at bounding box center [295, 160] width 165 height 26
type input "[PERSON_NAME]"
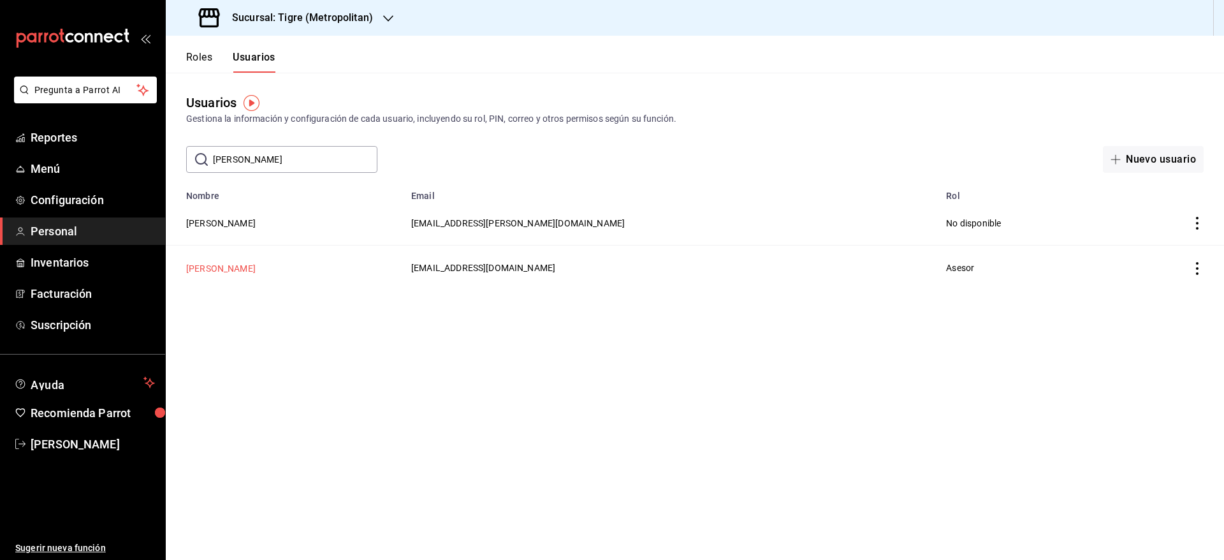
click at [207, 270] on button "[PERSON_NAME]" at bounding box center [221, 268] width 70 height 13
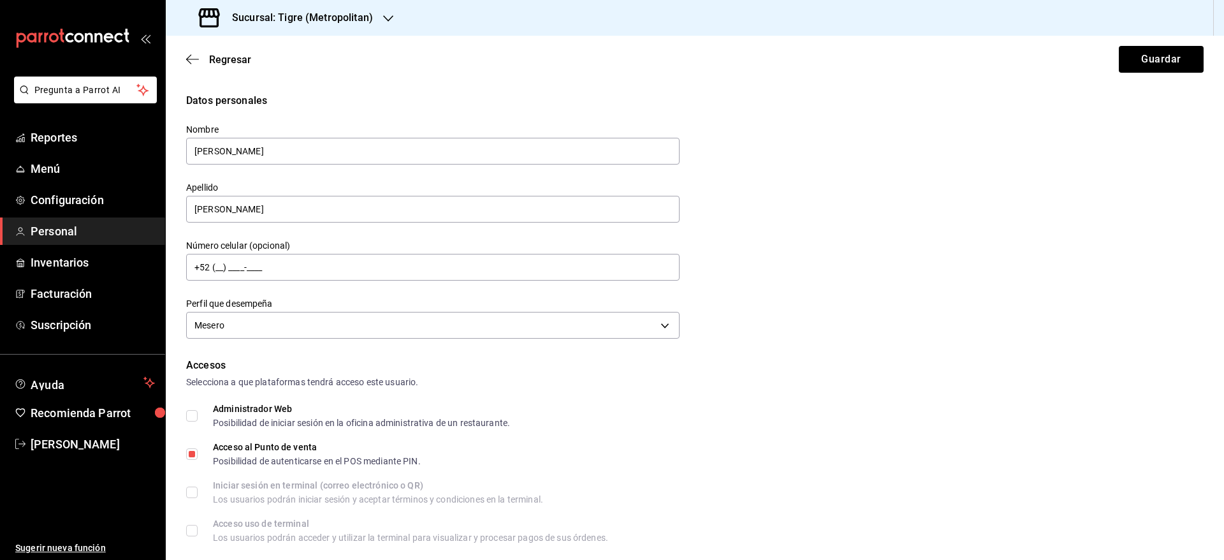
scroll to position [463, 0]
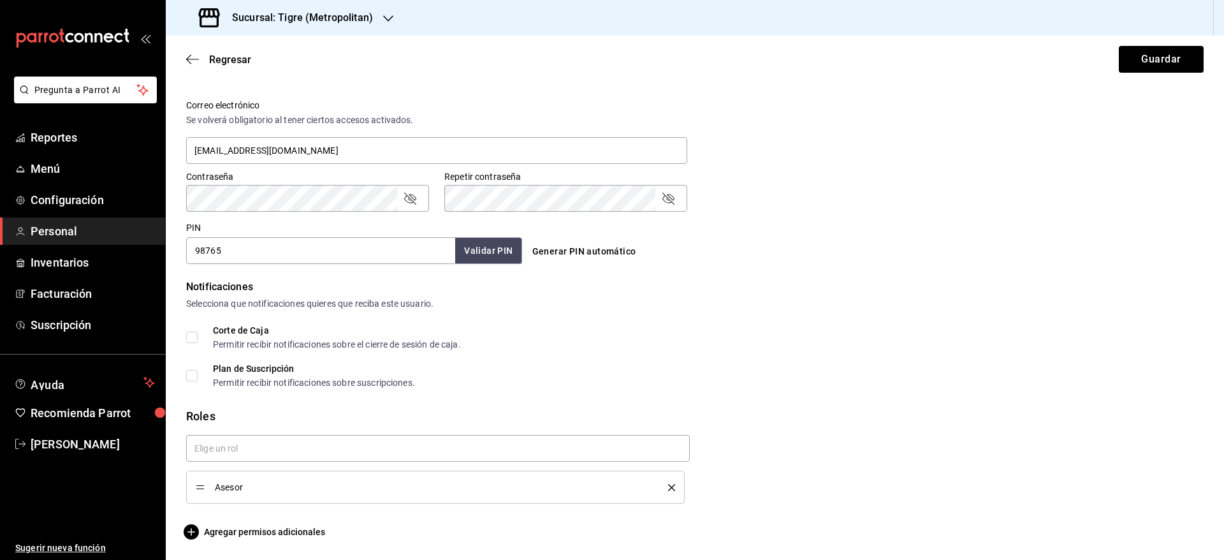
click at [266, 244] on input "98765" at bounding box center [320, 250] width 269 height 27
type input "9"
type input "1225"
click at [1140, 64] on button "Guardar" at bounding box center [1161, 59] width 85 height 27
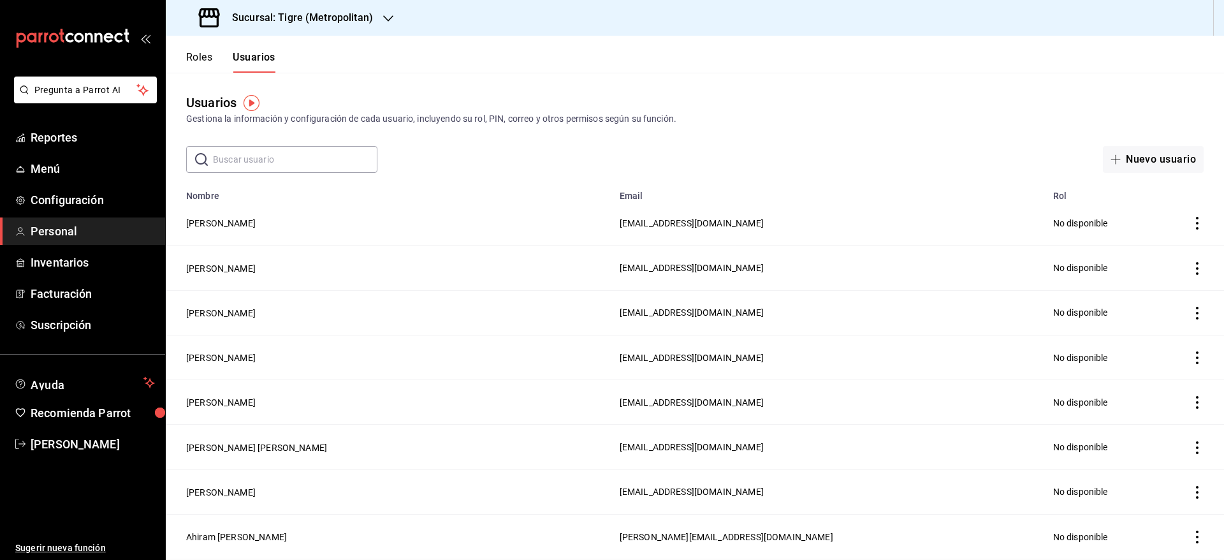
click at [230, 166] on input "text" at bounding box center [295, 160] width 165 height 26
type input "m"
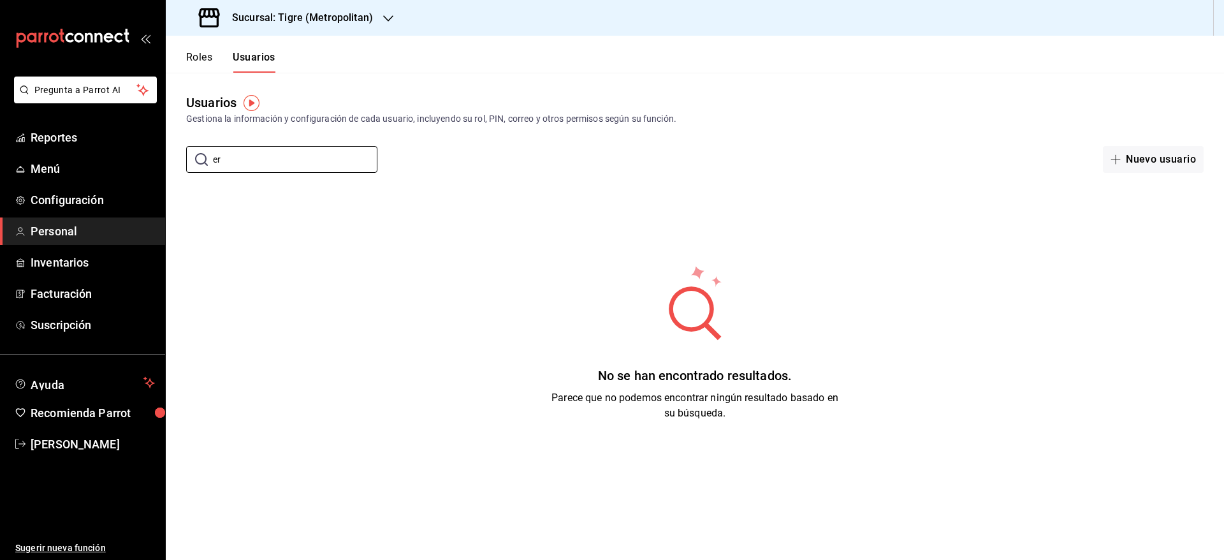
type input "e"
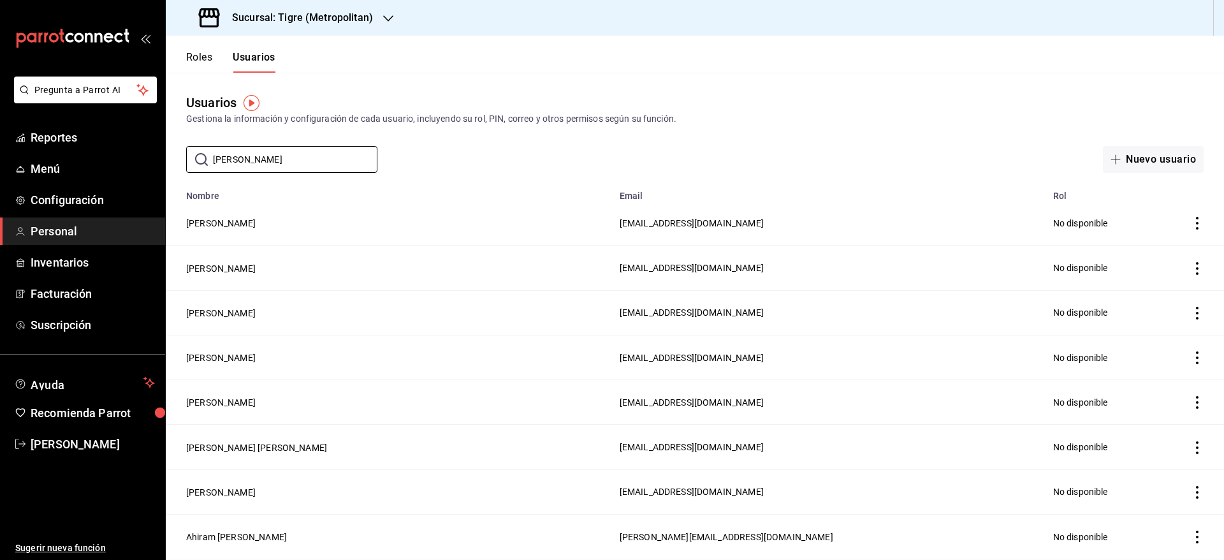
type input "[PERSON_NAME]"
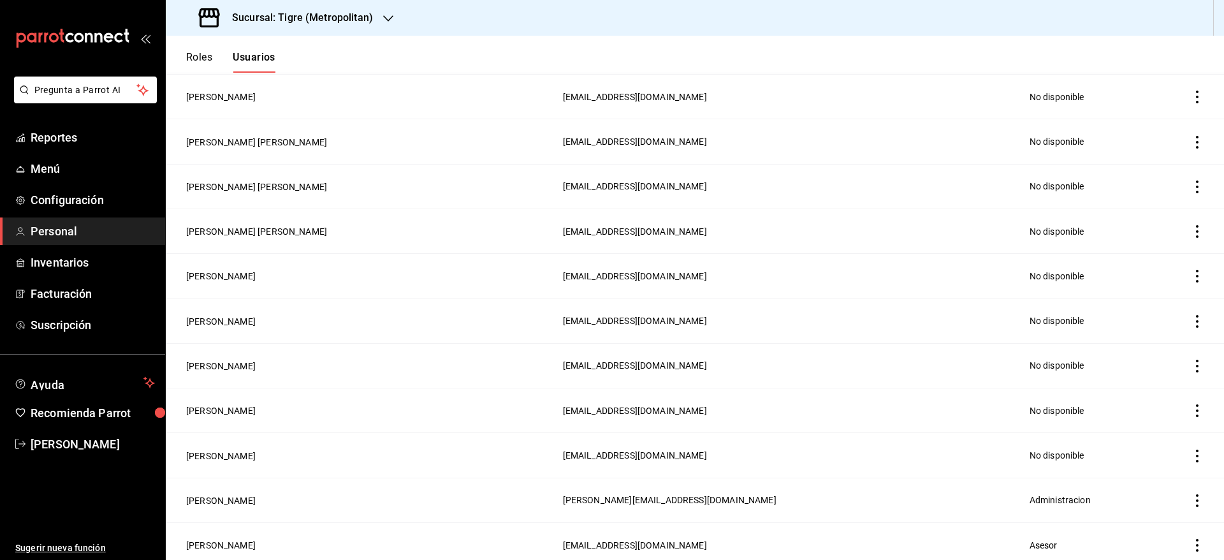
scroll to position [1850, 0]
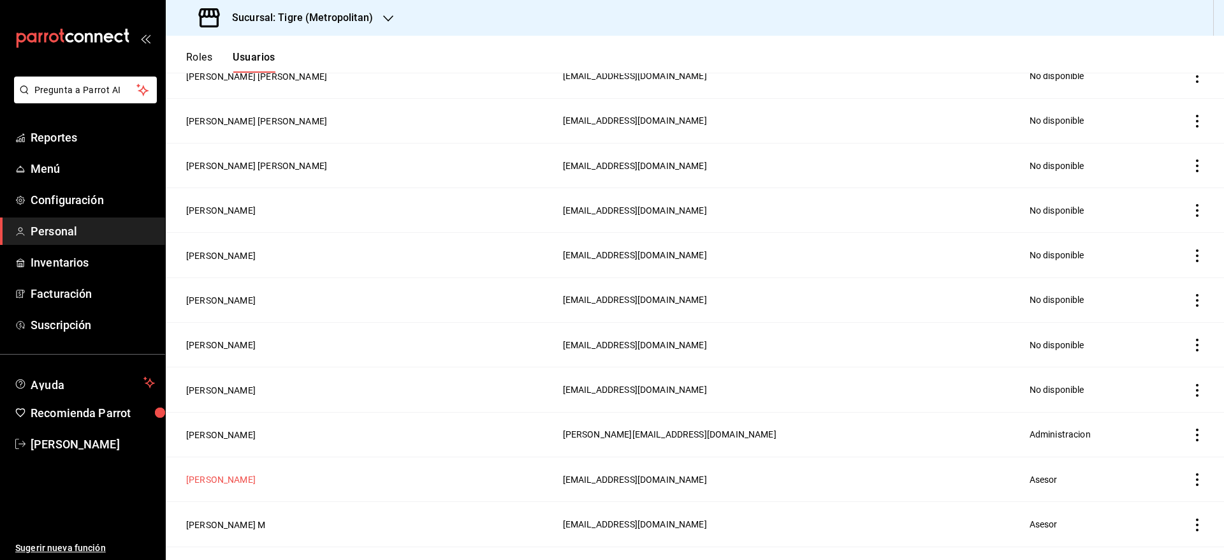
click at [213, 473] on button "[PERSON_NAME]" at bounding box center [221, 479] width 70 height 13
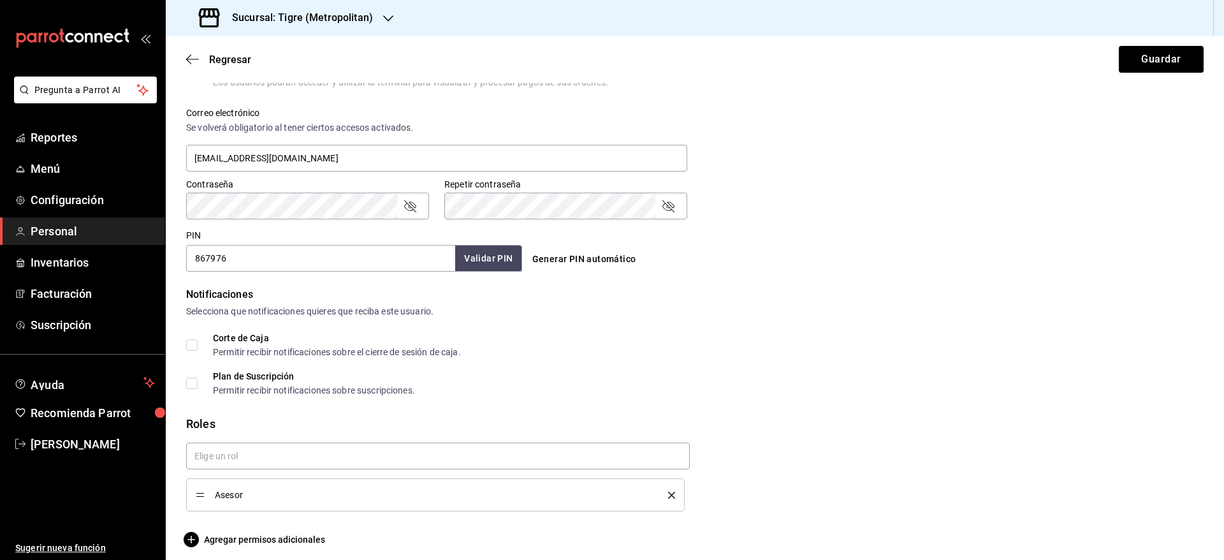
scroll to position [463, 0]
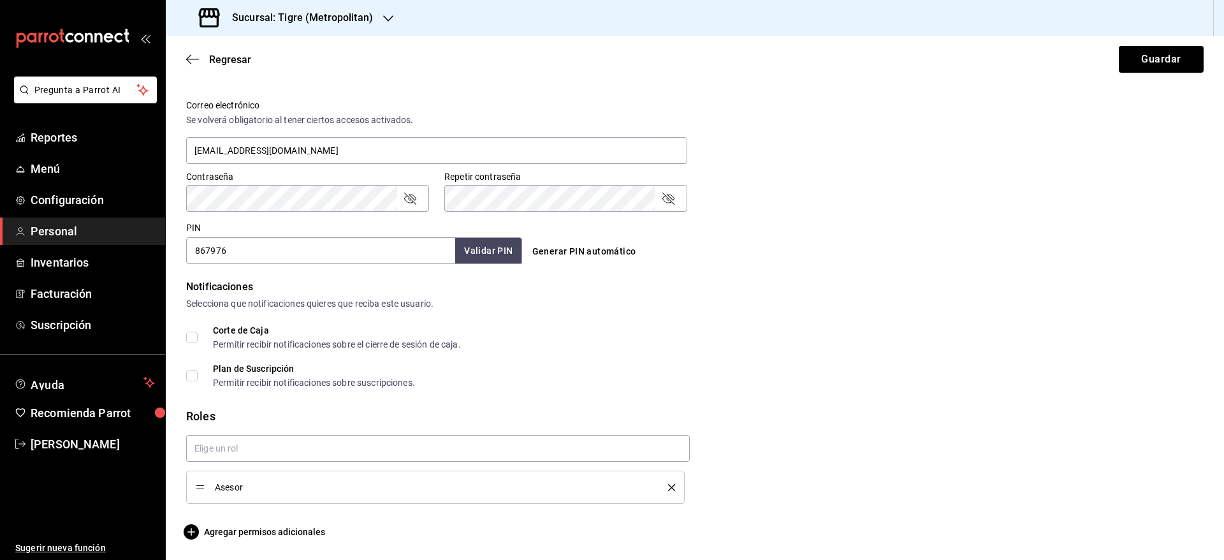
click at [298, 244] on input "867976" at bounding box center [320, 250] width 269 height 27
type input "8"
type input "7998"
click at [502, 251] on button "Validar PIN" at bounding box center [488, 250] width 68 height 27
click at [213, 56] on span "Regresar" at bounding box center [230, 60] width 42 height 12
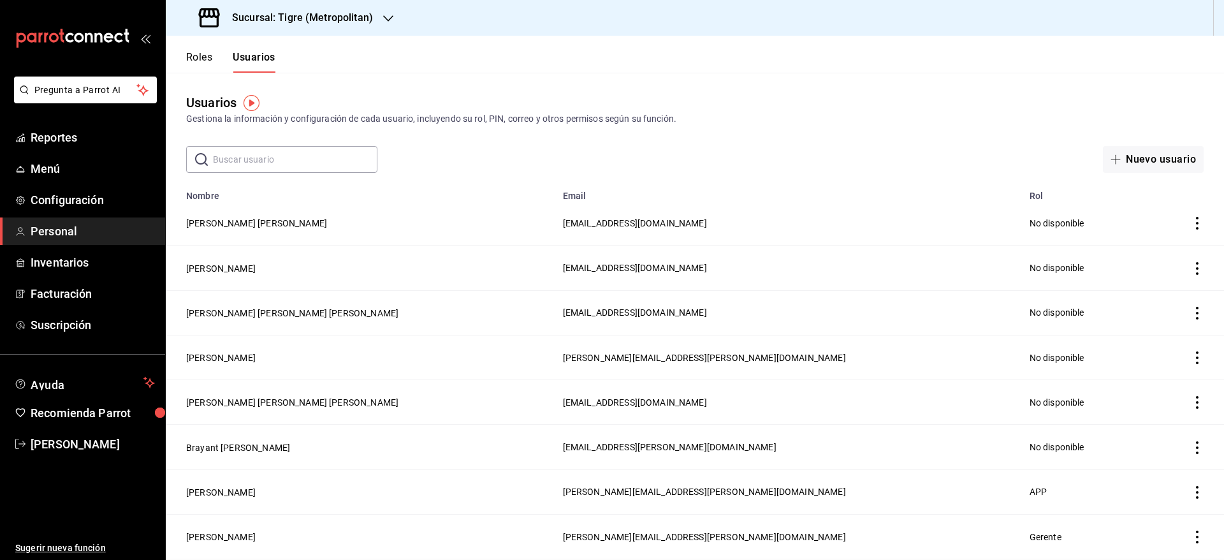
click at [251, 165] on input "text" at bounding box center [295, 160] width 165 height 26
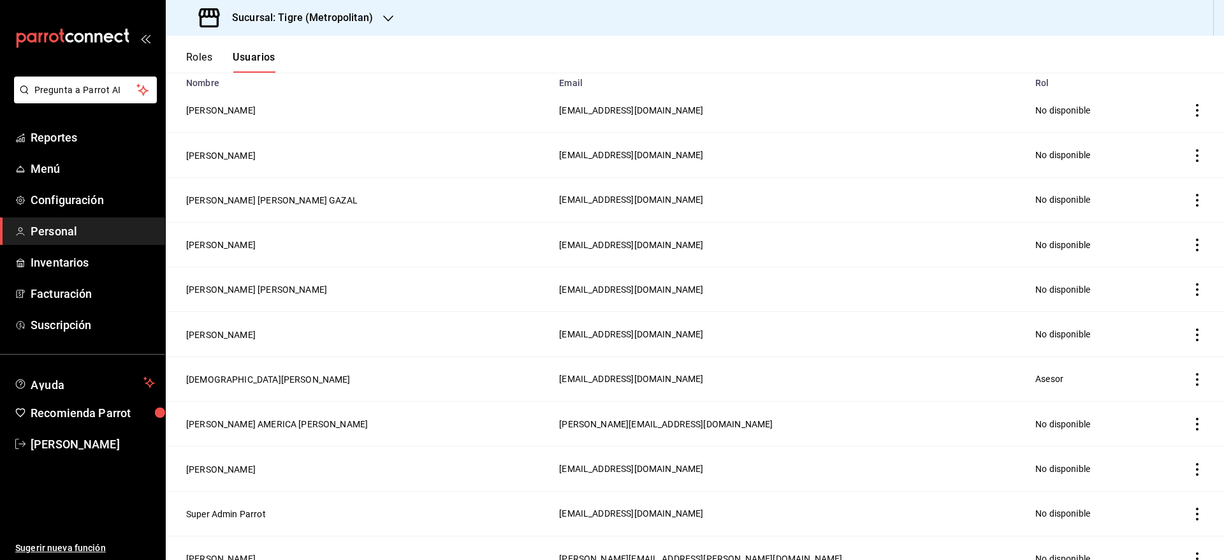
scroll to position [115, 0]
type input "[DEMOGRAPHIC_DATA]"
click at [216, 372] on button "[DEMOGRAPHIC_DATA][PERSON_NAME]" at bounding box center [268, 377] width 165 height 13
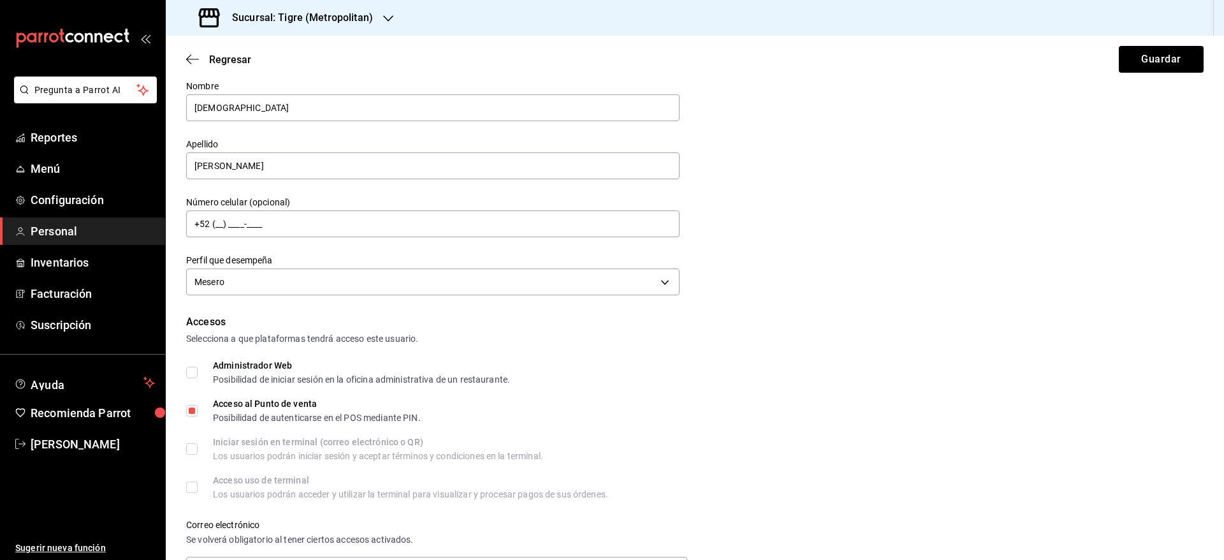
scroll to position [61, 0]
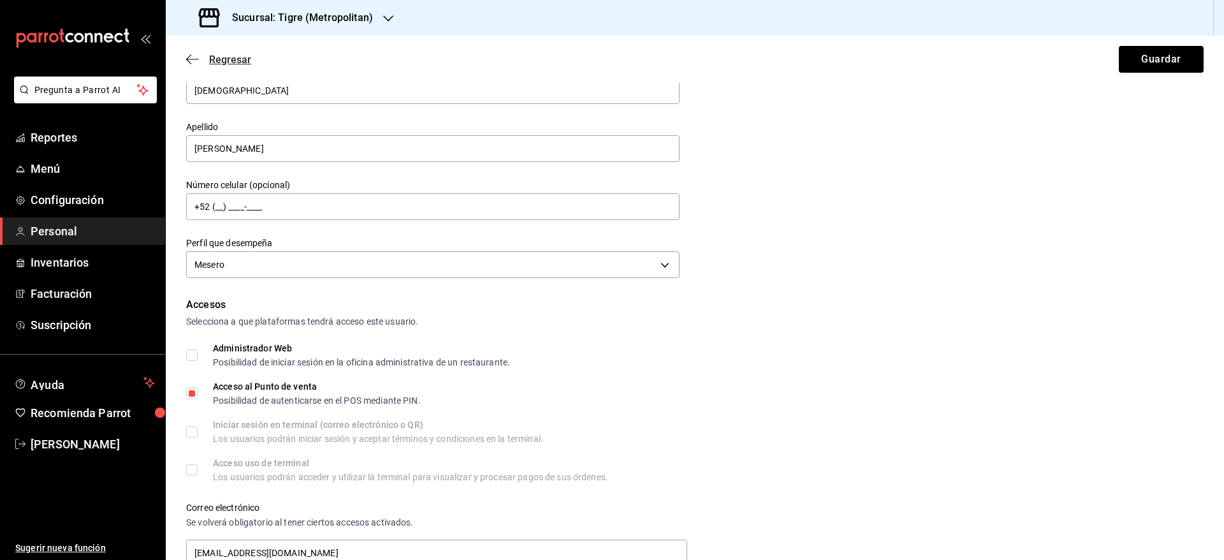
click at [230, 60] on span "Regresar" at bounding box center [230, 60] width 42 height 12
